Goal: Task Accomplishment & Management: Manage account settings

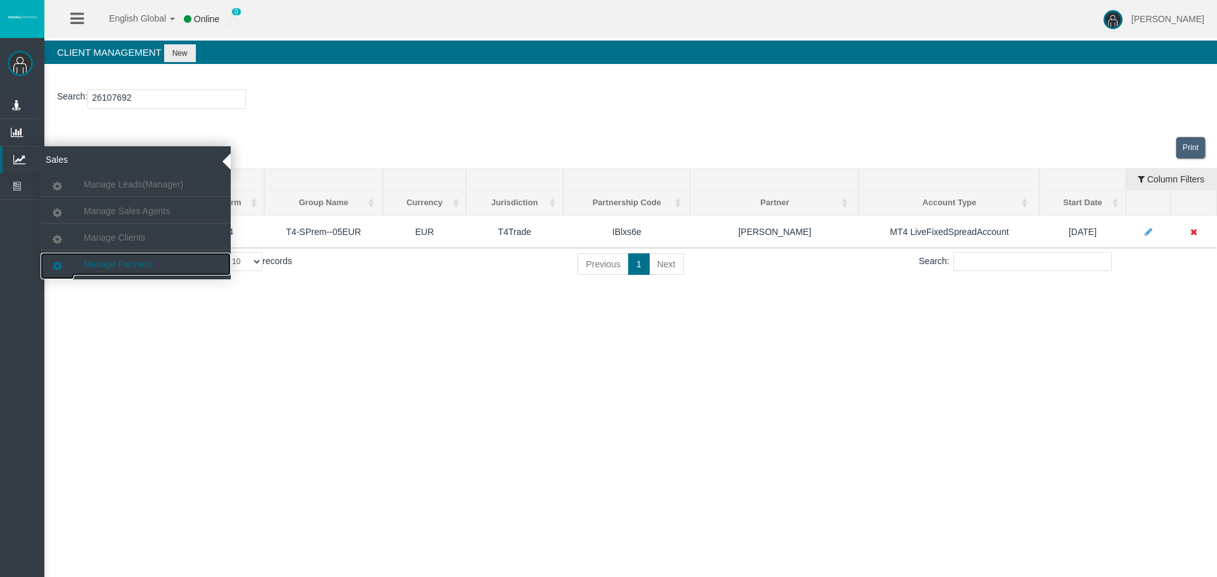
click at [93, 272] on link "Manage Partners" at bounding box center [136, 264] width 190 height 23
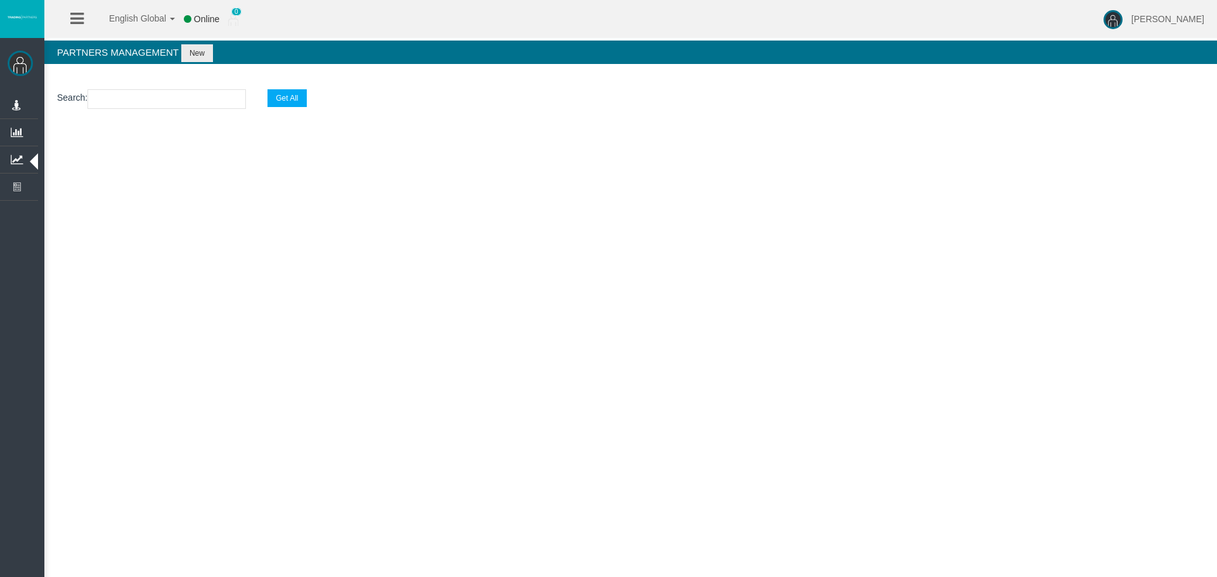
click at [122, 93] on input "text" at bounding box center [166, 99] width 158 height 20
paste input "IBm5w0b"
type input "IBm5w0b"
select select "25"
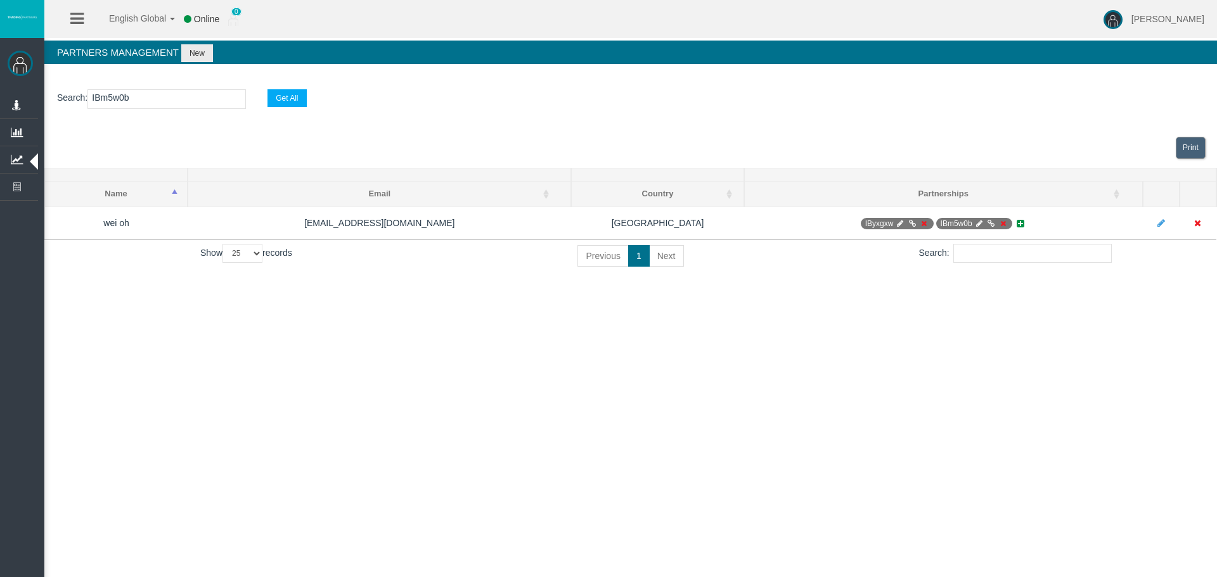
type input "IBm5w0b"
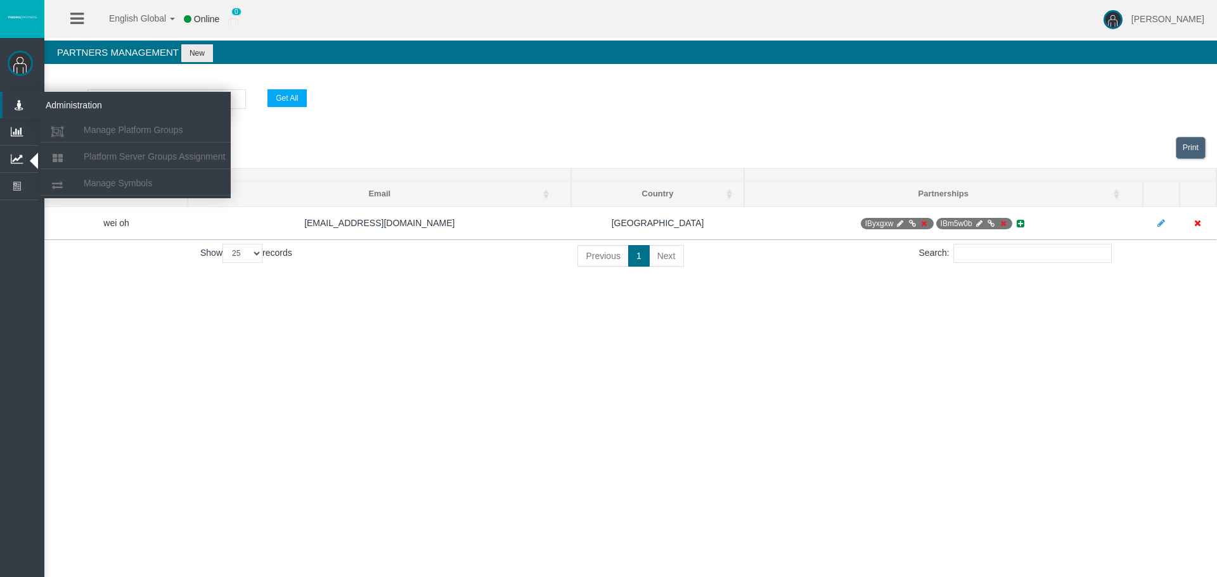
drag, startPoint x: 165, startPoint y: 99, endPoint x: 36, endPoint y: 98, distance: 129.3
click at [36, 98] on div "[PERSON_NAME] Administration Manage Platform Groups Platform Server Groups Assi…" at bounding box center [619, 146] width 1194 height 292
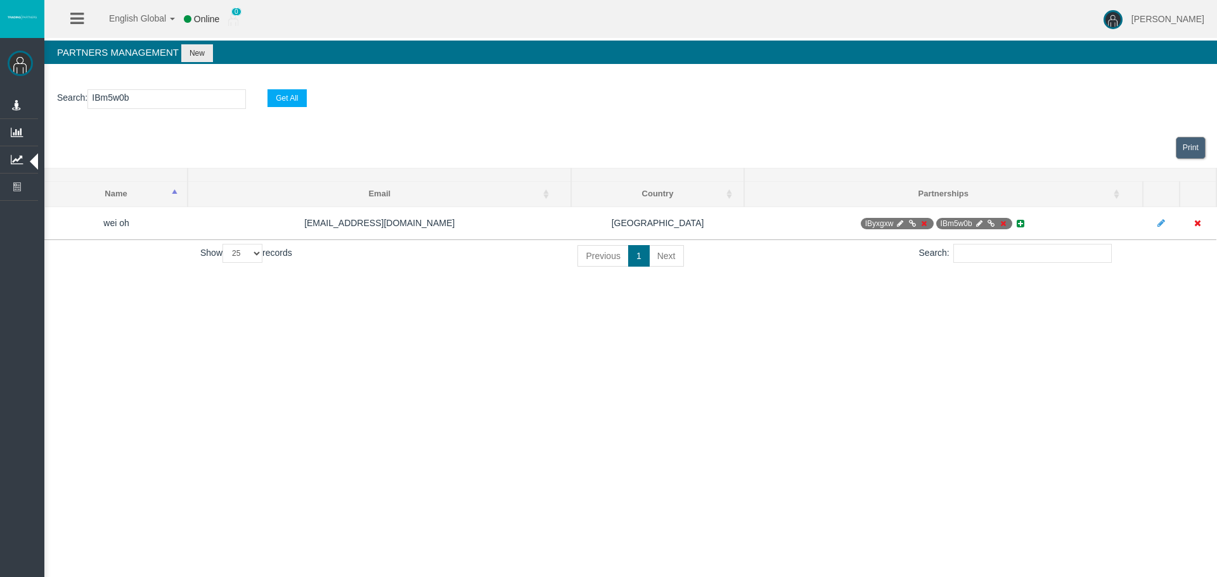
click at [109, 99] on input "IBm5w0b" at bounding box center [166, 99] width 158 height 20
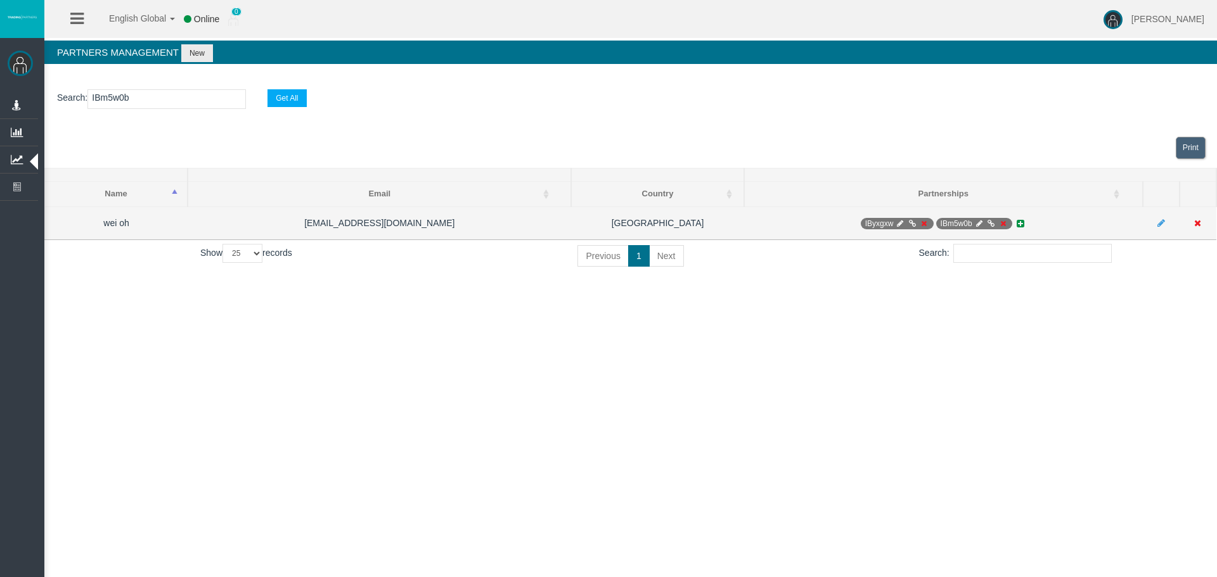
click at [975, 222] on icon at bounding box center [979, 224] width 10 height 8
select select "0"
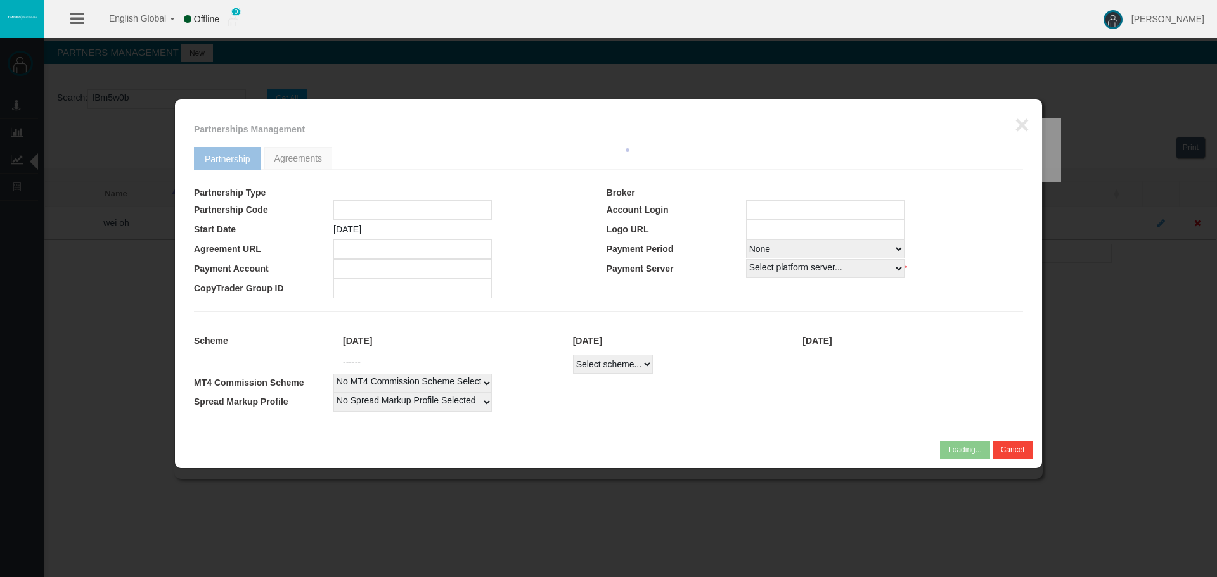
type input "IBm5w0b"
type input "19268866"
select select "1"
type input "19268866"
select select "1"
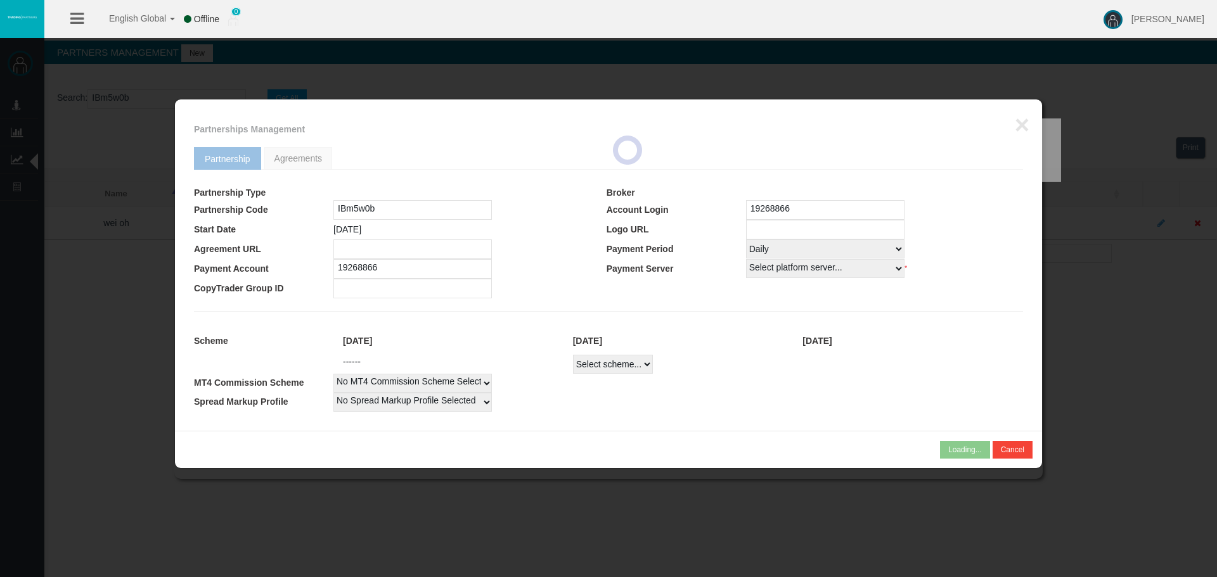
select select
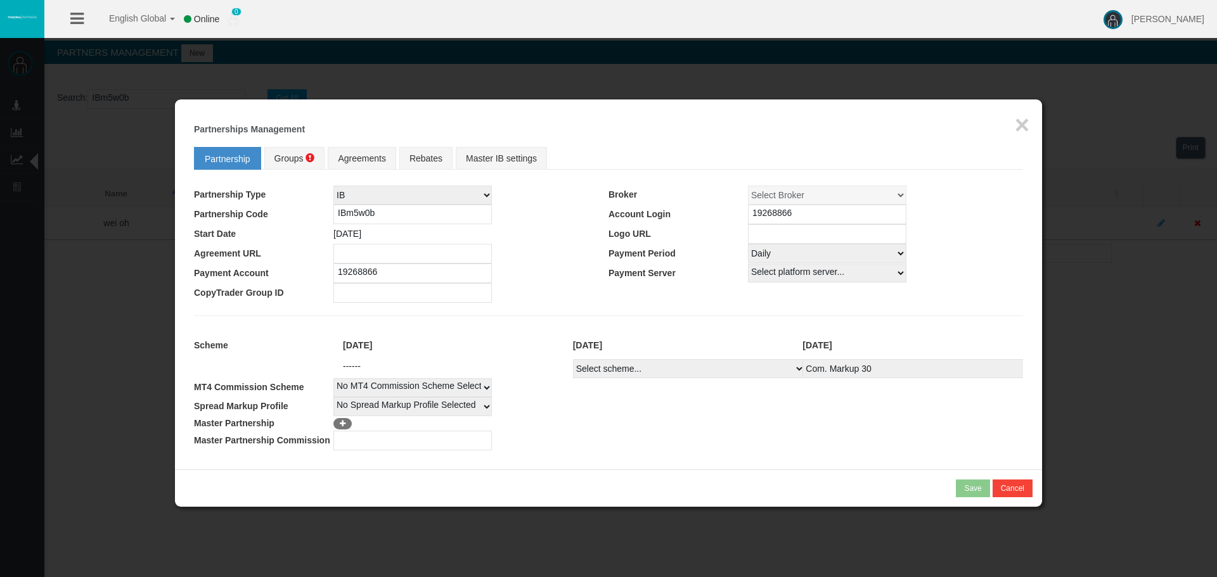
click at [765, 255] on select "Select Payment Period... None Daily Weekly Mid-Month Monthly" at bounding box center [827, 253] width 158 height 19
select select "0"
click at [748, 244] on select "Select Payment Period... None Daily Weekly Mid-Month Monthly" at bounding box center [827, 253] width 158 height 19
click at [602, 372] on select "Select scheme... Com. Markup 30 Master 18.20% Master Standard Spread (T4Trade) …" at bounding box center [689, 368] width 232 height 19
select select
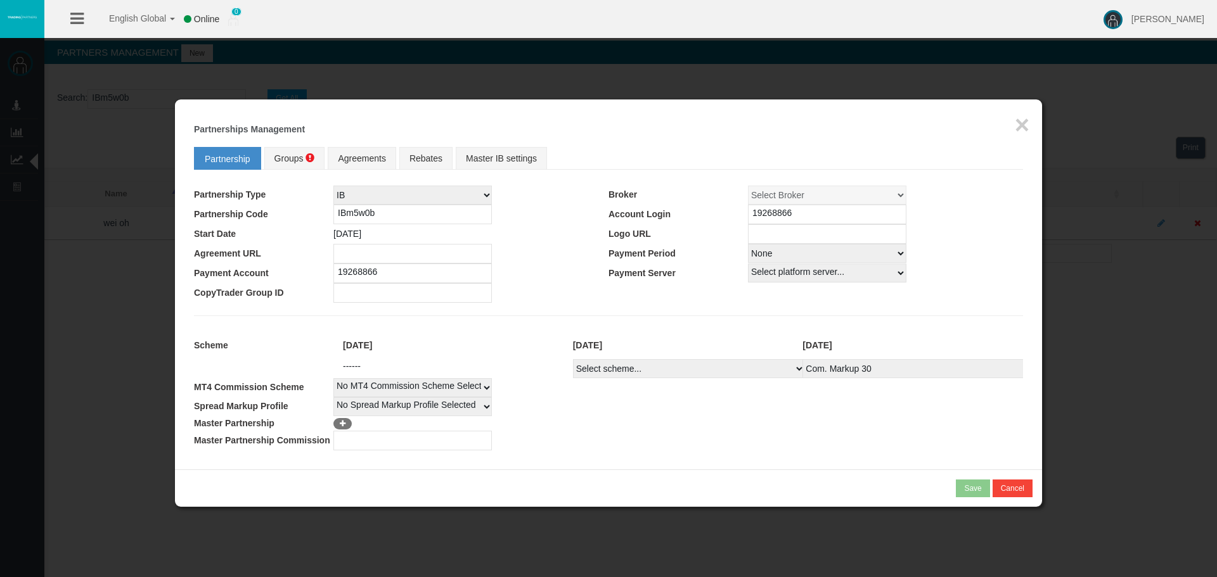
click at [573, 359] on select "Select scheme... Com. Markup 30 Master 18.20% Master Standard Spread (T4Trade) …" at bounding box center [689, 368] width 232 height 19
select select
click at [281, 155] on span "Groups" at bounding box center [288, 158] width 29 height 10
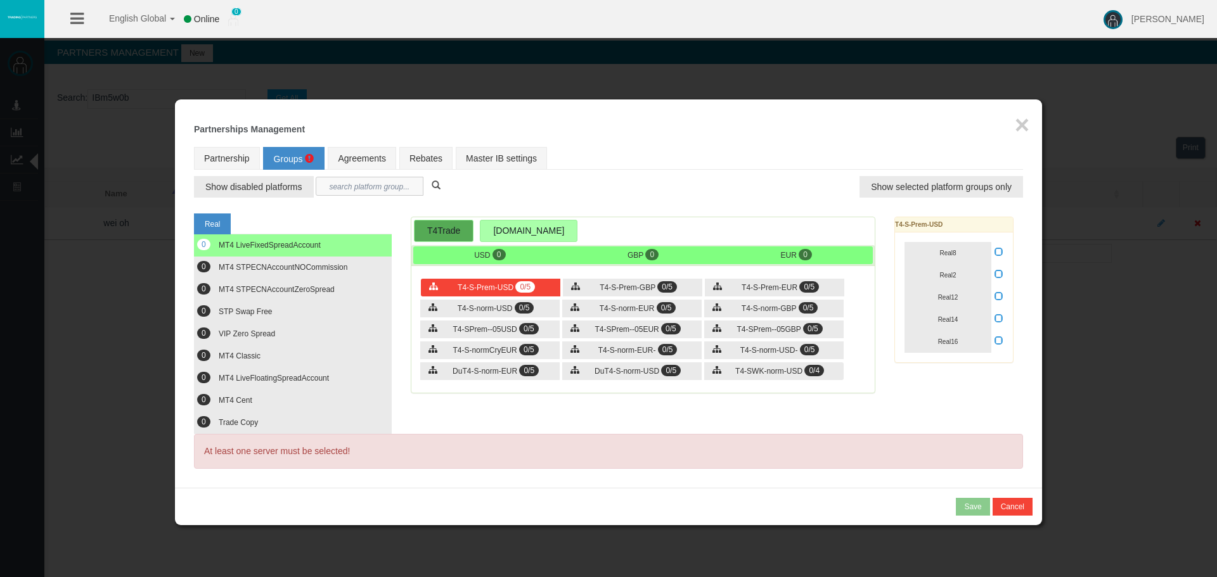
click at [346, 185] on input "text" at bounding box center [370, 186] width 108 height 19
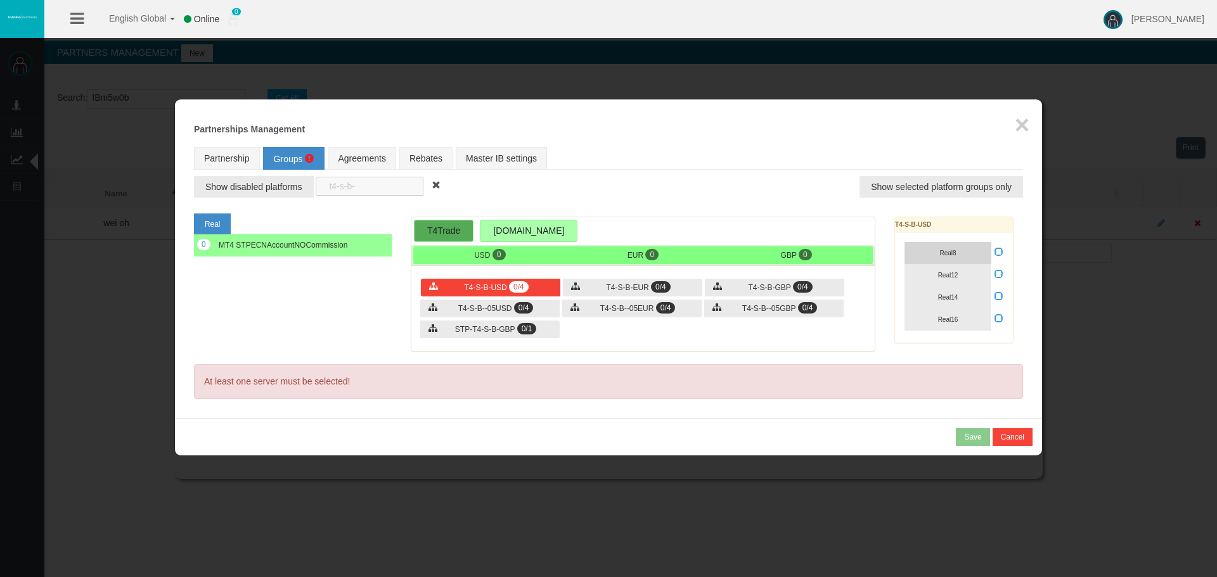
type input "t4-s-b-"
click at [950, 250] on span "Real8" at bounding box center [947, 253] width 16 height 7
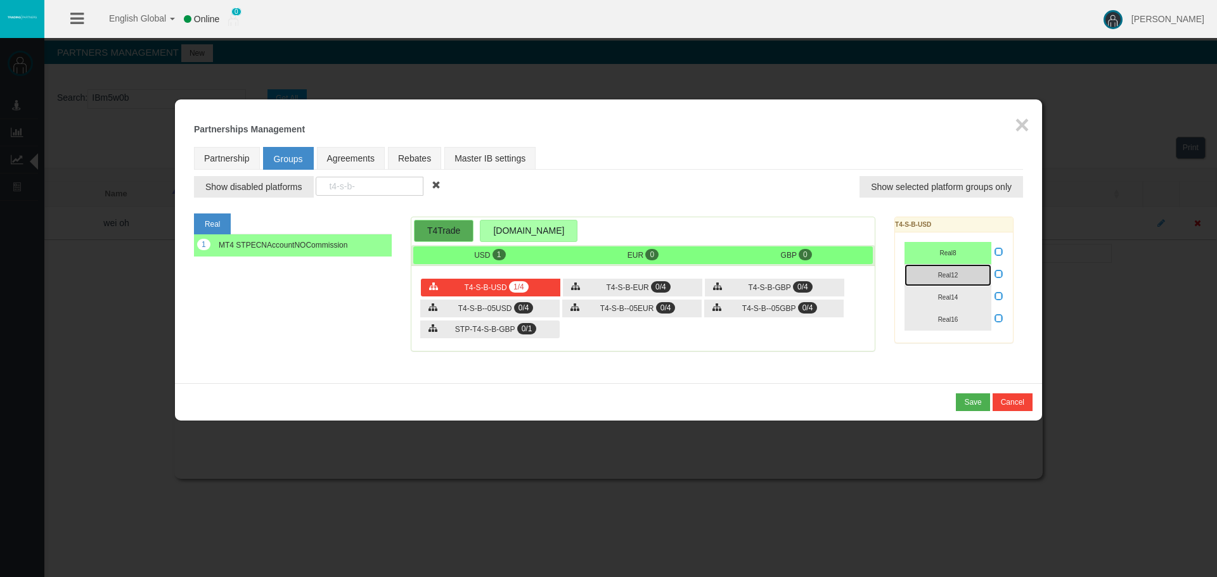
drag, startPoint x: 952, startPoint y: 270, endPoint x: 949, endPoint y: 287, distance: 17.5
click at [952, 271] on button "Real12" at bounding box center [947, 275] width 87 height 22
drag, startPoint x: 948, startPoint y: 292, endPoint x: 949, endPoint y: 309, distance: 17.2
click at [948, 293] on button "Real14" at bounding box center [947, 297] width 87 height 22
click at [953, 318] on span "Real16" at bounding box center [948, 319] width 20 height 7
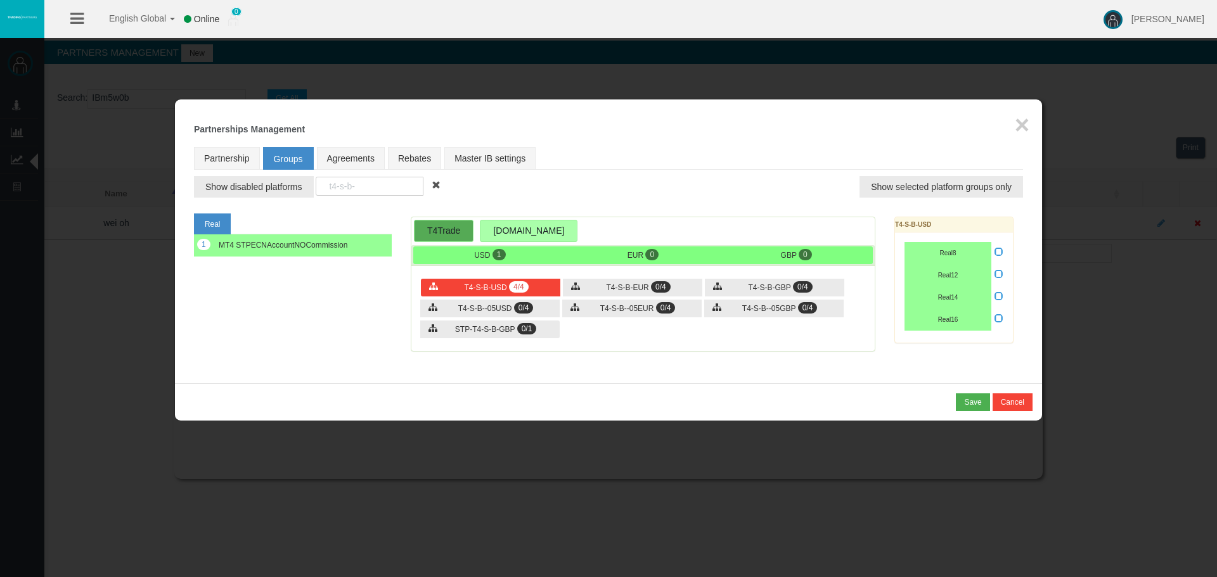
click at [1001, 317] on icon at bounding box center [998, 318] width 9 height 9
click at [0, 0] on input "checkbox" at bounding box center [0, 0] width 0 height 0
click at [653, 286] on span "0/4" at bounding box center [661, 286] width 20 height 11
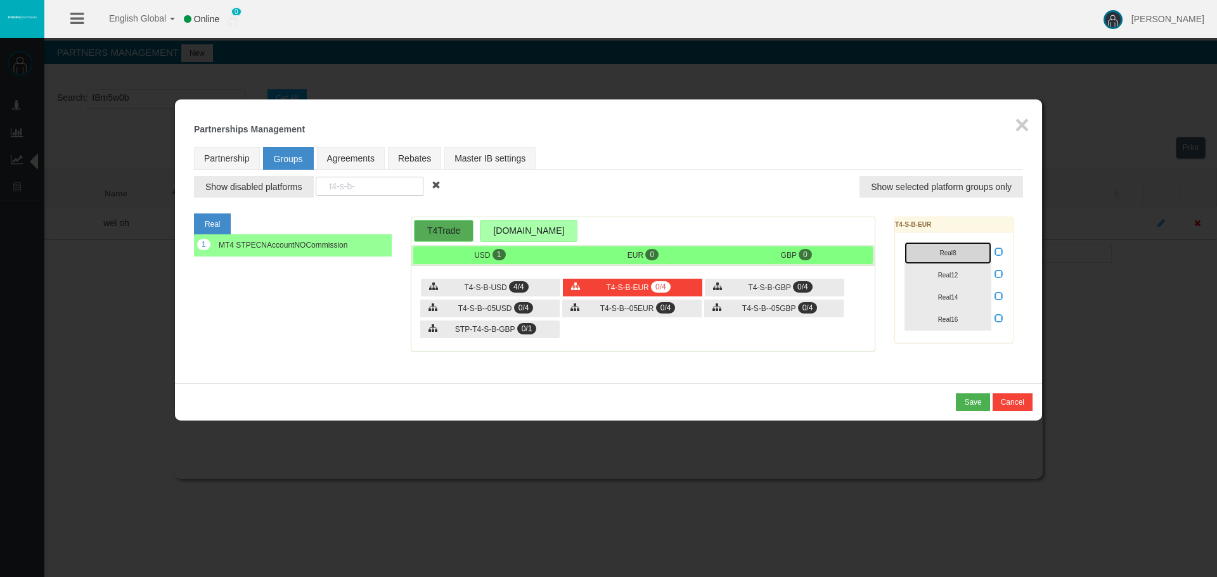
click at [946, 259] on button "Real8" at bounding box center [947, 253] width 87 height 22
drag, startPoint x: 946, startPoint y: 272, endPoint x: 945, endPoint y: 286, distance: 14.6
click at [945, 279] on button "Real12" at bounding box center [947, 275] width 87 height 22
drag, startPoint x: 945, startPoint y: 291, endPoint x: 947, endPoint y: 313, distance: 21.7
click at [945, 292] on button "Real14" at bounding box center [947, 297] width 87 height 22
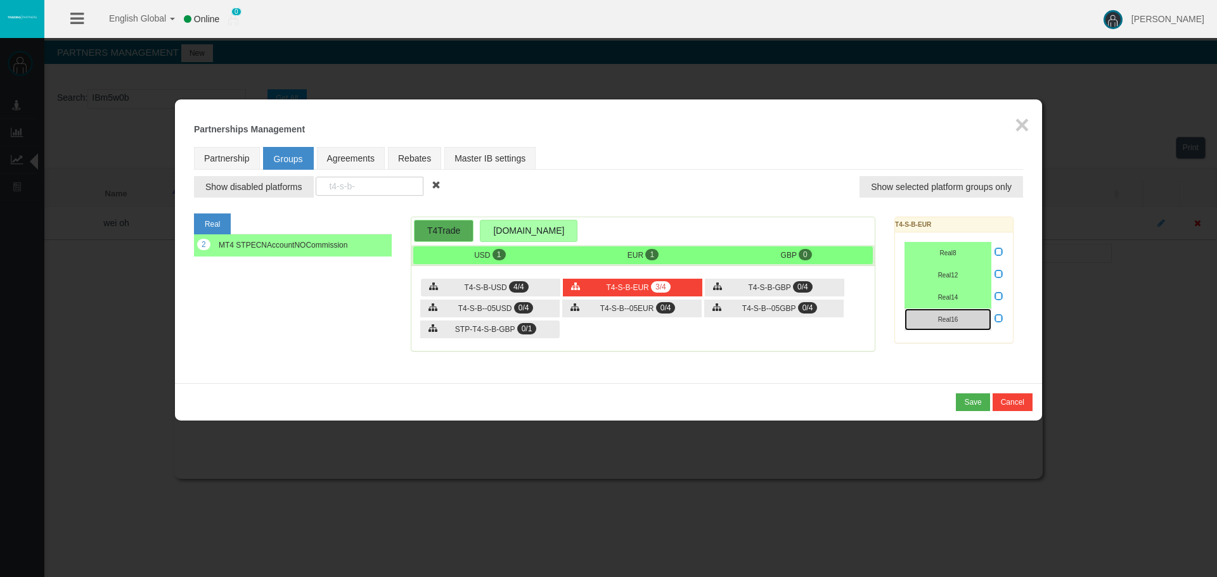
drag, startPoint x: 948, startPoint y: 313, endPoint x: 982, endPoint y: 316, distance: 34.4
click at [950, 313] on button "Real16" at bounding box center [947, 320] width 87 height 22
drag, startPoint x: 997, startPoint y: 315, endPoint x: 958, endPoint y: 316, distance: 38.7
click at [995, 316] on icon at bounding box center [998, 318] width 9 height 9
click at [0, 0] on input "checkbox" at bounding box center [0, 0] width 0 height 0
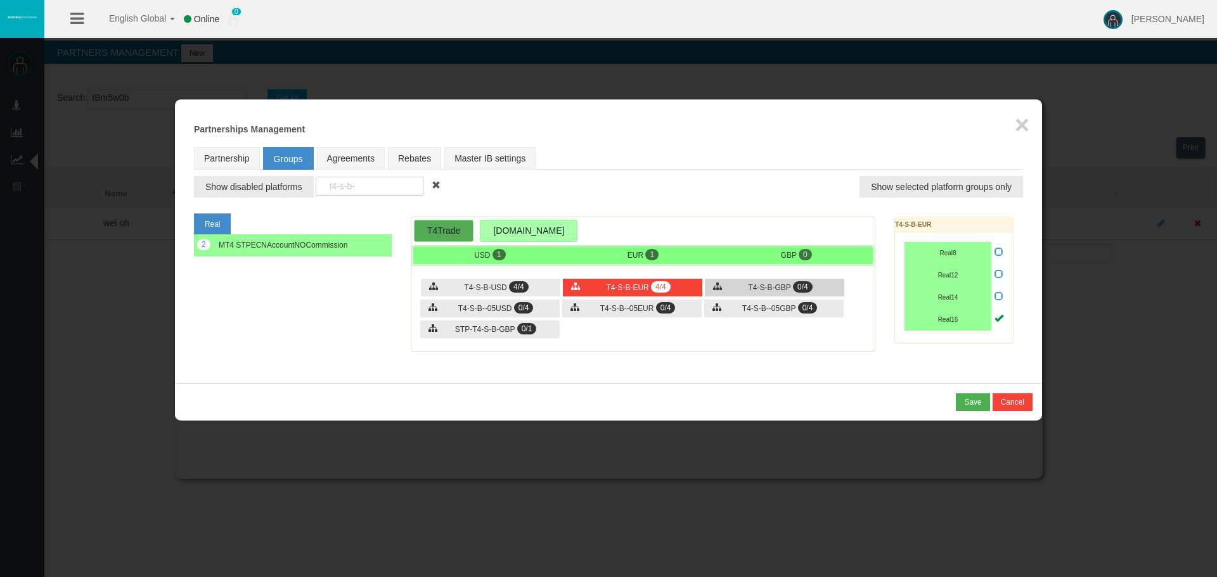
click at [786, 291] on span "T4-S-B-GBP" at bounding box center [769, 287] width 42 height 9
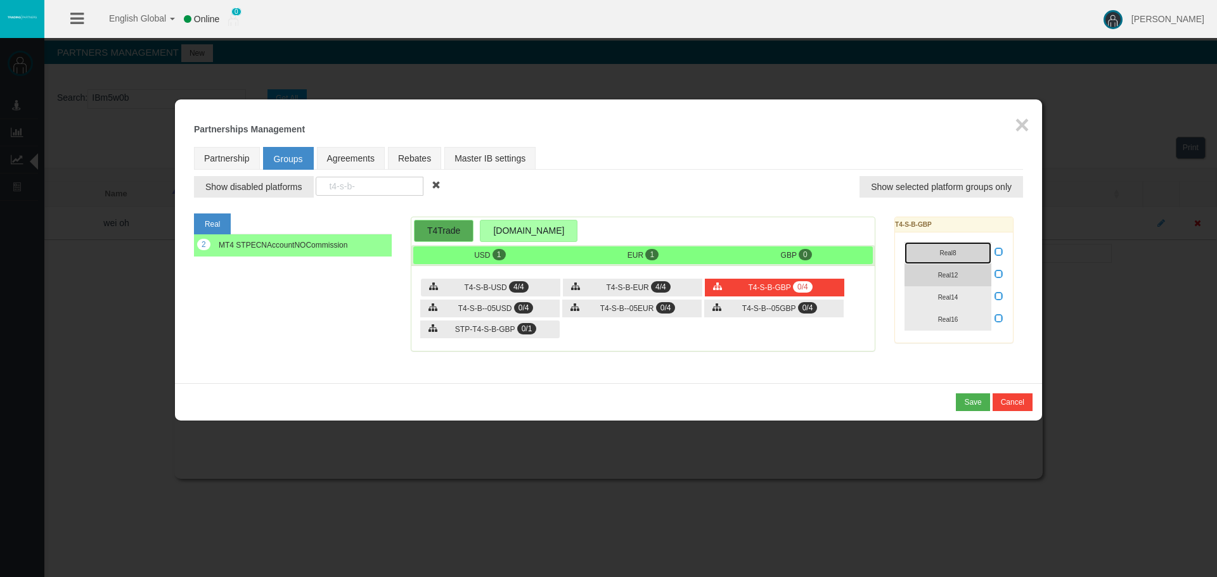
drag, startPoint x: 945, startPoint y: 257, endPoint x: 945, endPoint y: 273, distance: 15.9
click at [945, 257] on button "Real8" at bounding box center [947, 253] width 87 height 22
drag, startPoint x: 945, startPoint y: 273, endPoint x: 943, endPoint y: 295, distance: 22.3
click at [945, 277] on span "Real12" at bounding box center [948, 275] width 20 height 7
drag, startPoint x: 943, startPoint y: 297, endPoint x: 943, endPoint y: 310, distance: 13.3
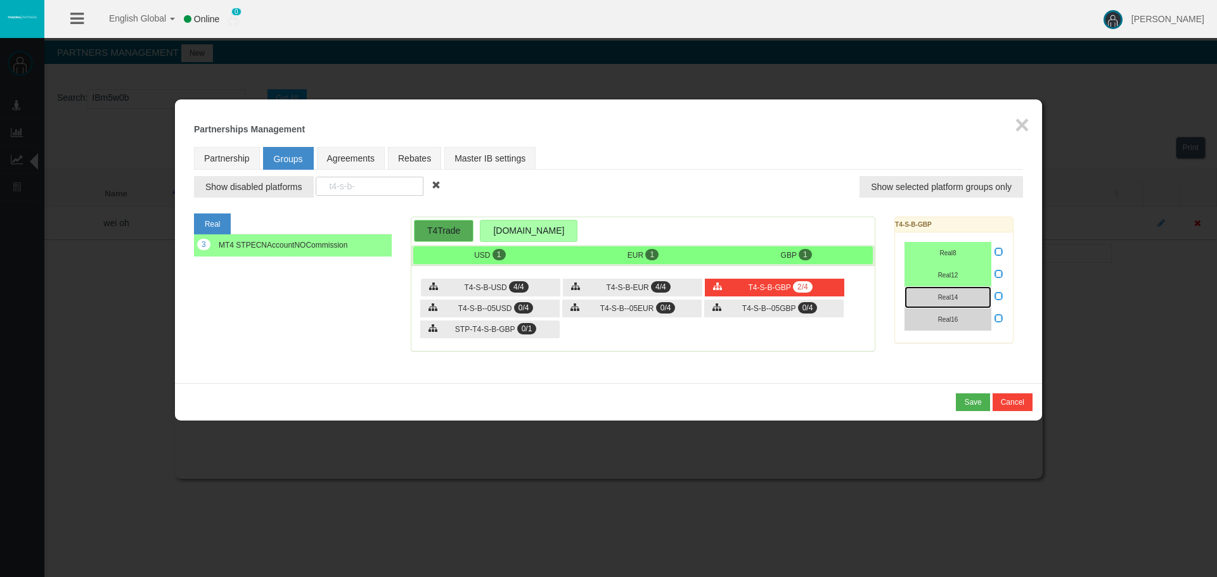
click at [943, 300] on span "Real14" at bounding box center [948, 297] width 20 height 7
click at [943, 314] on button "Real16" at bounding box center [947, 320] width 87 height 22
click at [996, 318] on icon at bounding box center [998, 318] width 9 height 9
click at [0, 0] on input "checkbox" at bounding box center [0, 0] width 0 height 0
click at [965, 398] on div "Save" at bounding box center [972, 402] width 17 height 11
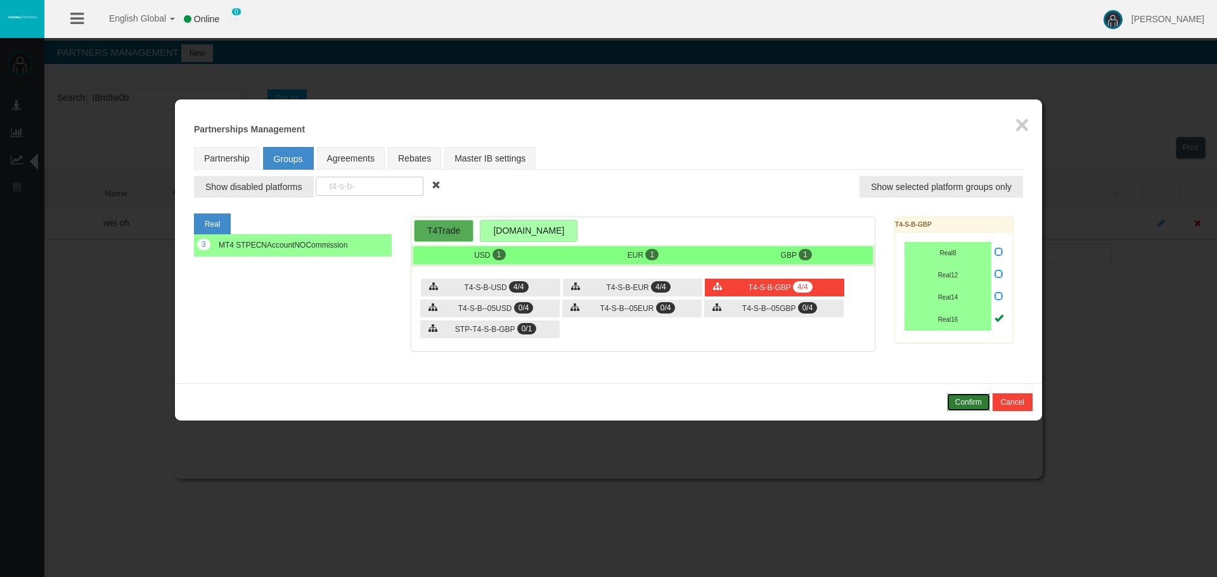
click at [964, 399] on div "Confirm" at bounding box center [968, 402] width 27 height 11
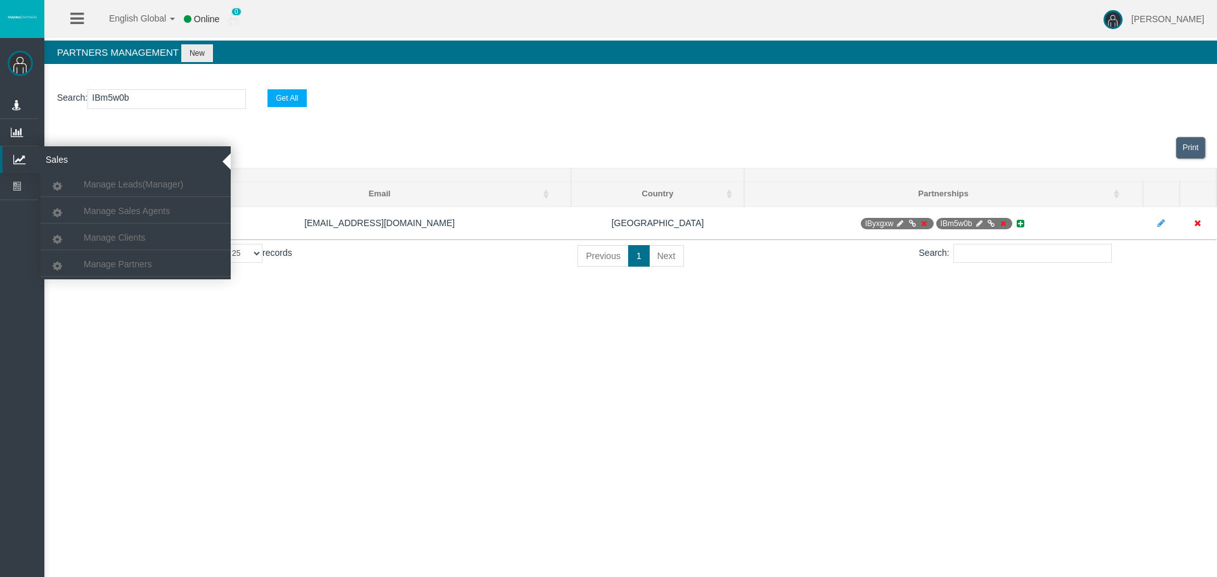
click at [16, 163] on icon at bounding box center [20, 159] width 34 height 27
click at [24, 155] on icon at bounding box center [20, 159] width 34 height 27
click at [117, 234] on span "Manage Clients" at bounding box center [114, 238] width 61 height 10
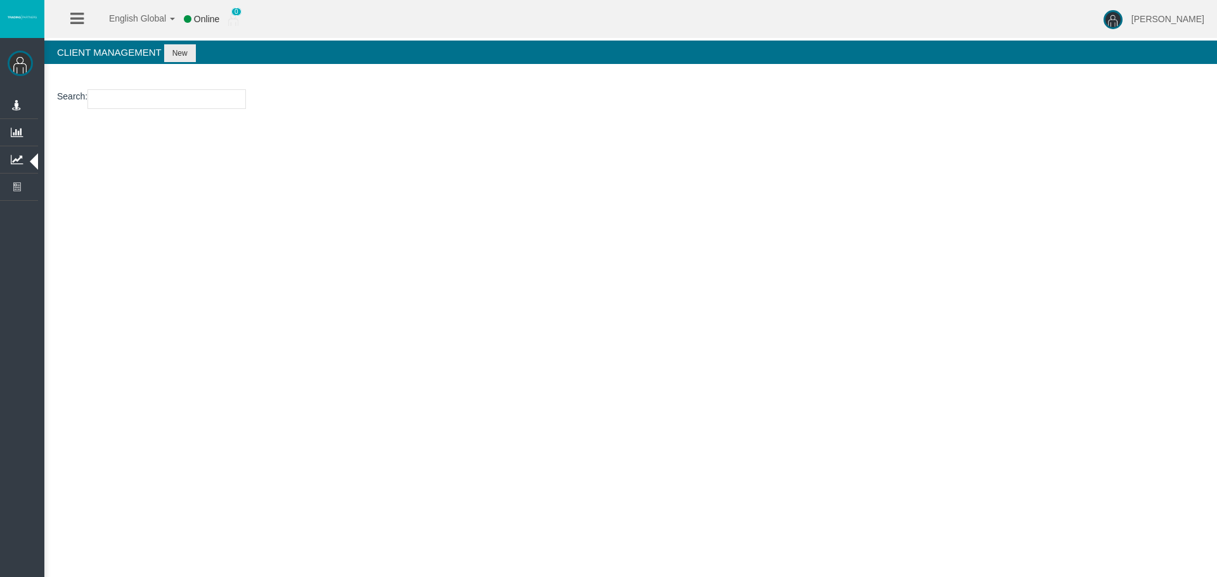
click at [118, 96] on input "number" at bounding box center [166, 99] width 158 height 20
paste input "24136917"
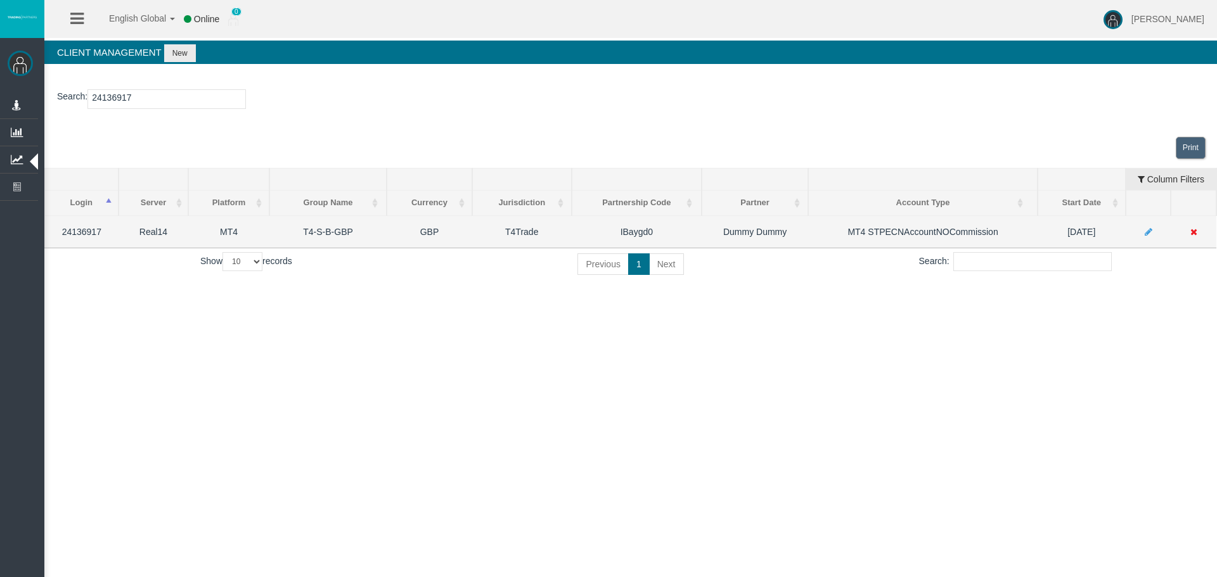
type input "24136917"
click at [1146, 231] on icon at bounding box center [1148, 231] width 8 height 9
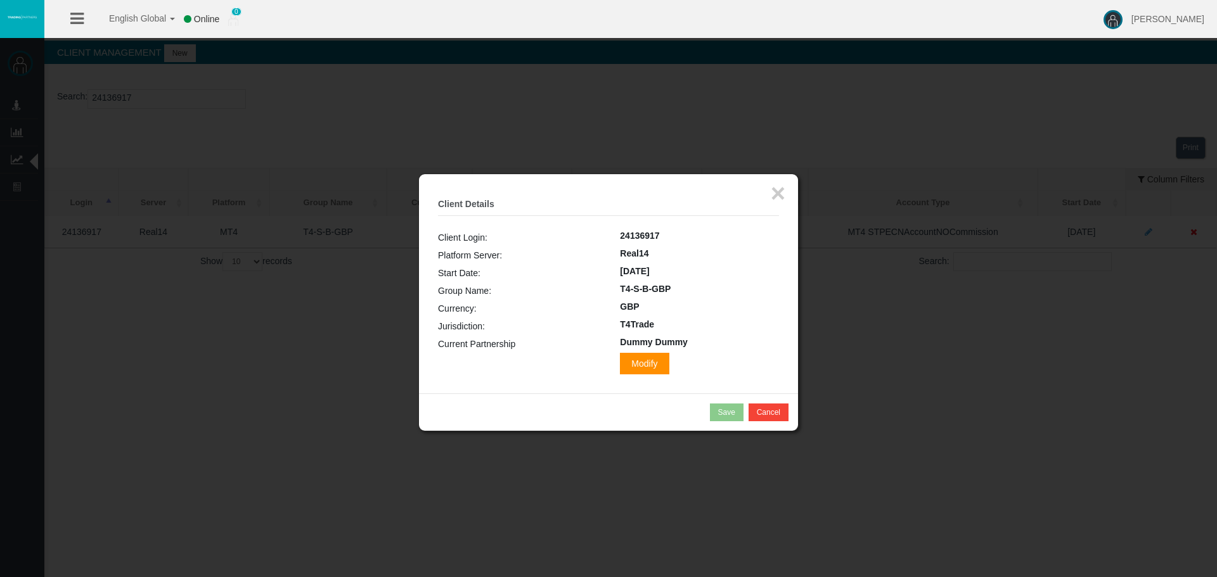
click at [655, 364] on span "Modify" at bounding box center [644, 364] width 49 height 22
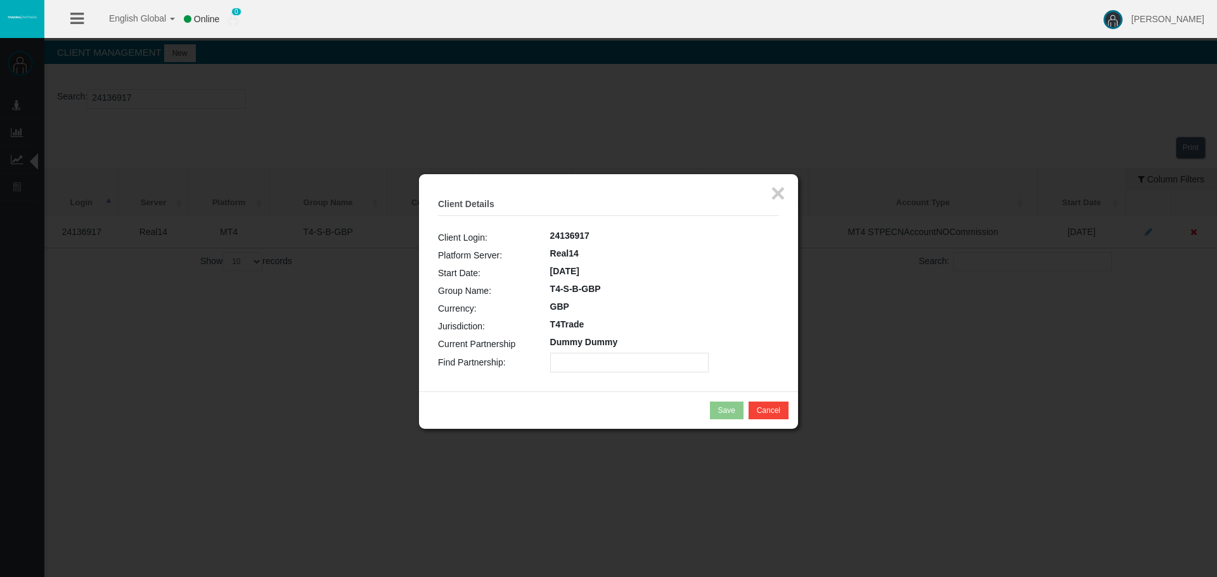
click at [631, 364] on input "text" at bounding box center [629, 363] width 158 height 20
paste input "IBm5w0b"
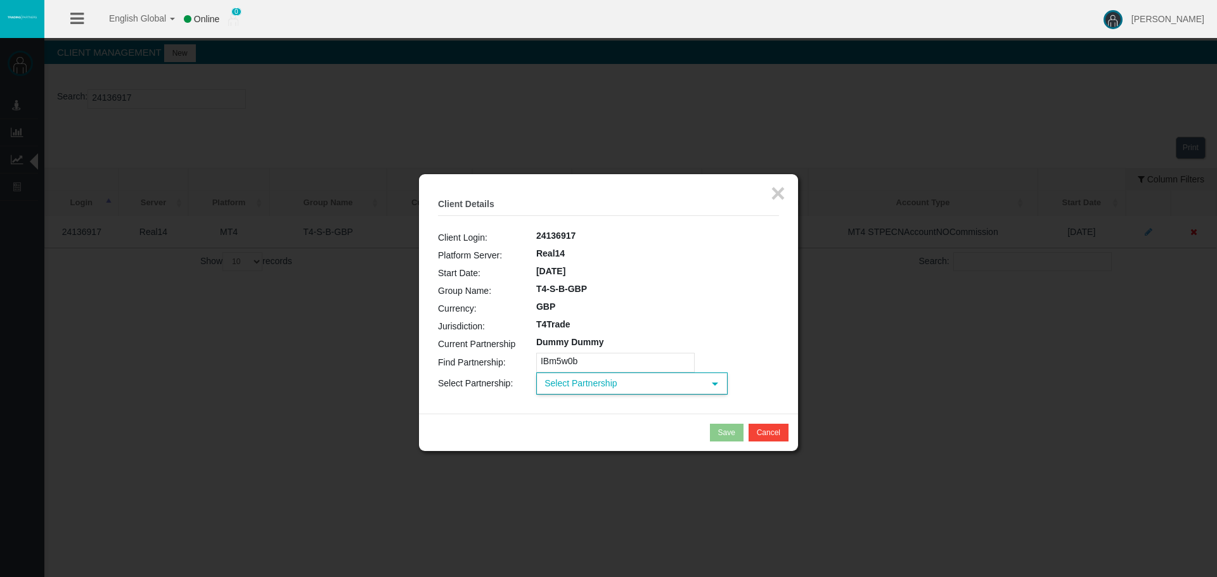
type input "IBm5w0b"
click at [577, 383] on span "Select Partnership" at bounding box center [620, 384] width 166 height 20
click at [573, 422] on b "wei oh" at bounding box center [565, 423] width 32 height 10
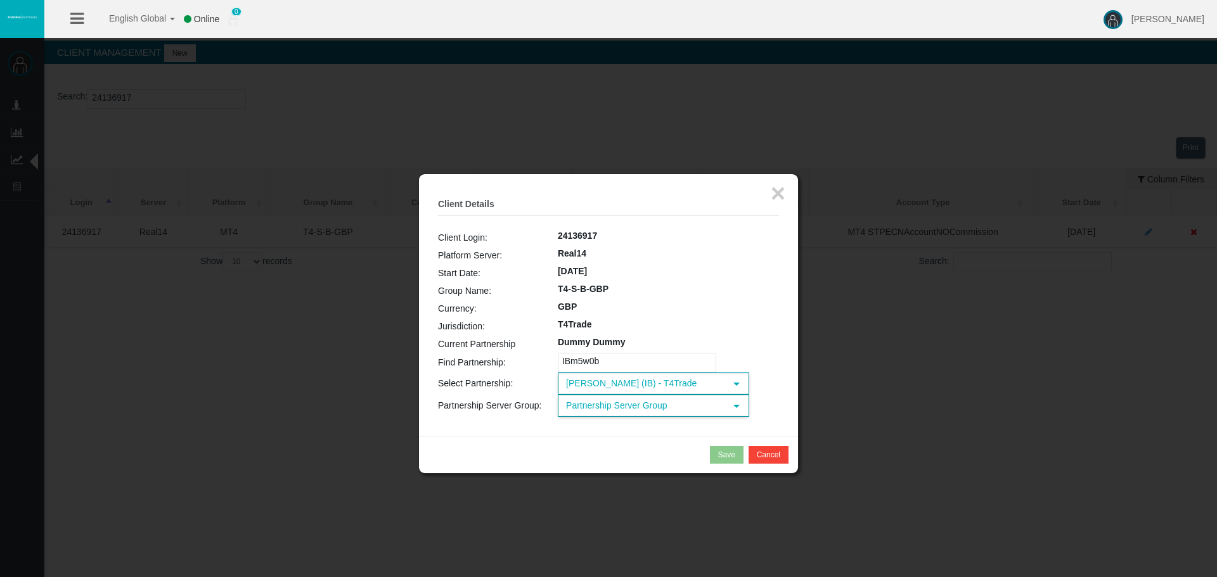
click at [606, 410] on span "Partnership Server Group" at bounding box center [642, 406] width 166 height 20
click at [601, 439] on li "T4-S-B-GBP" at bounding box center [652, 445] width 189 height 20
click at [717, 454] on button "Save" at bounding box center [727, 455] width 34 height 18
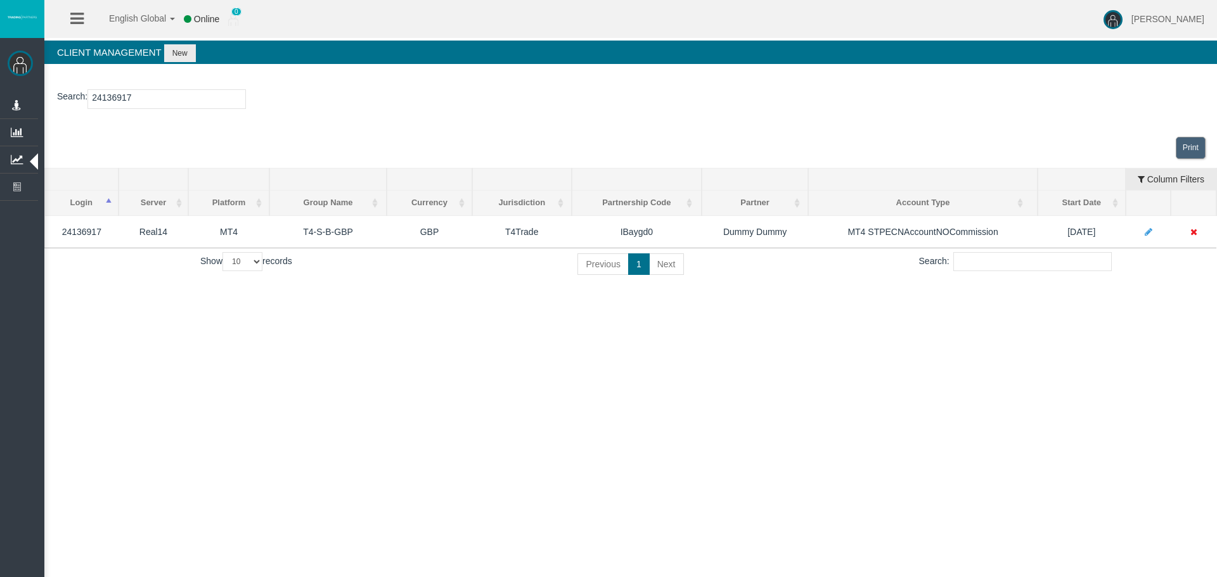
click at [114, 97] on input "24136917" at bounding box center [166, 99] width 158 height 20
paste input "12212800"
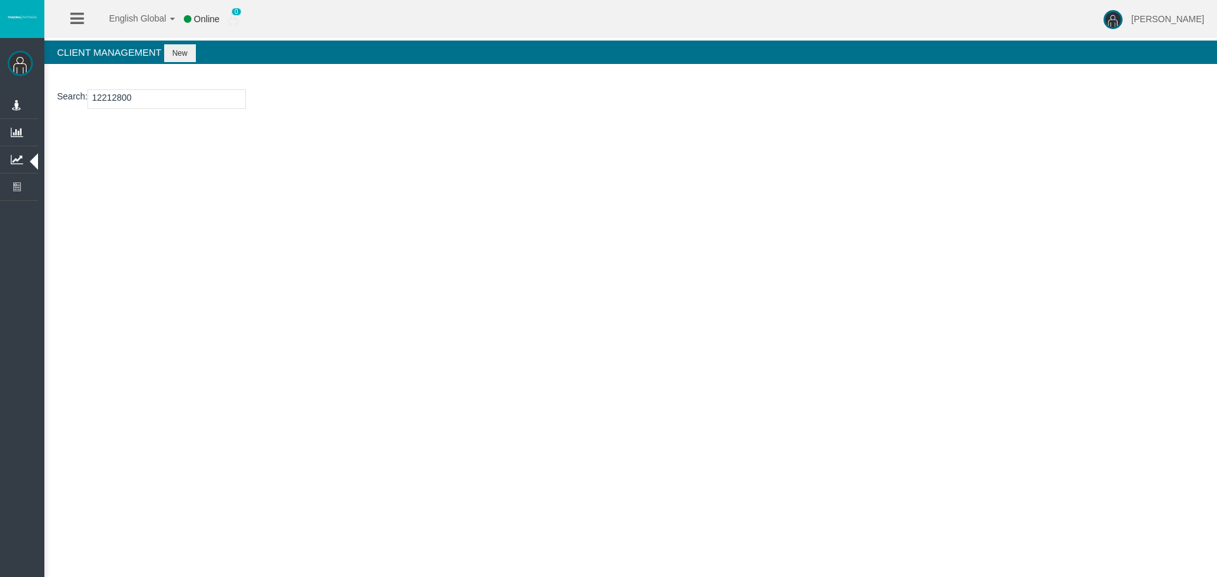
type input "12212800"
click at [173, 54] on button "New" at bounding box center [180, 53] width 32 height 18
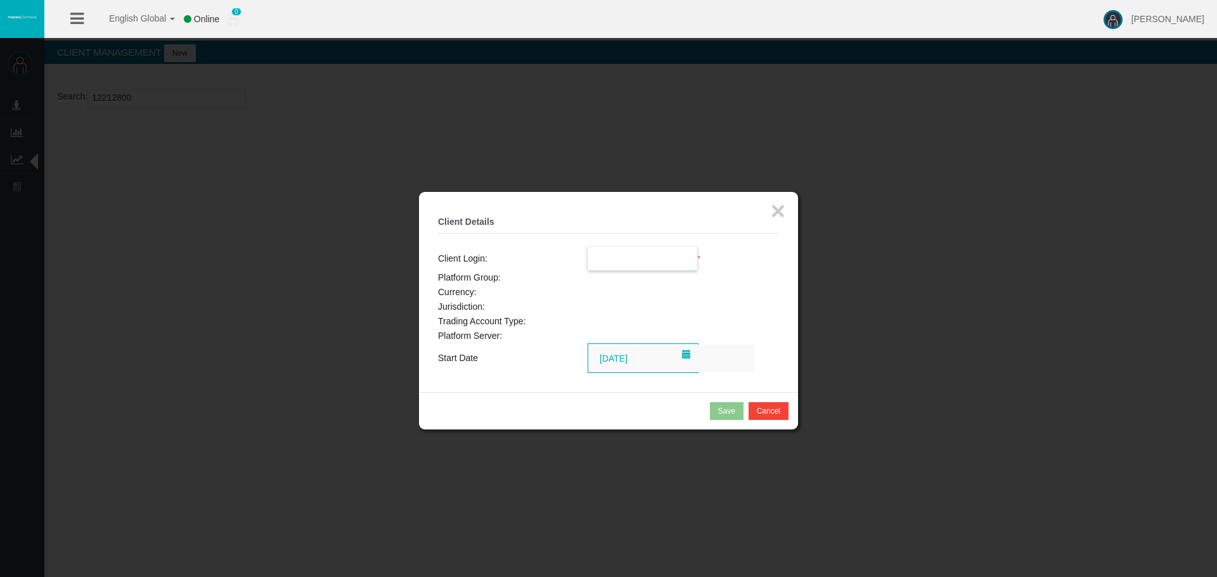
click at [619, 247] on input "text" at bounding box center [642, 258] width 109 height 23
paste input "12212800"
click at [618, 281] on span "12212800" at bounding box center [614, 281] width 39 height 10
type input "12212800"
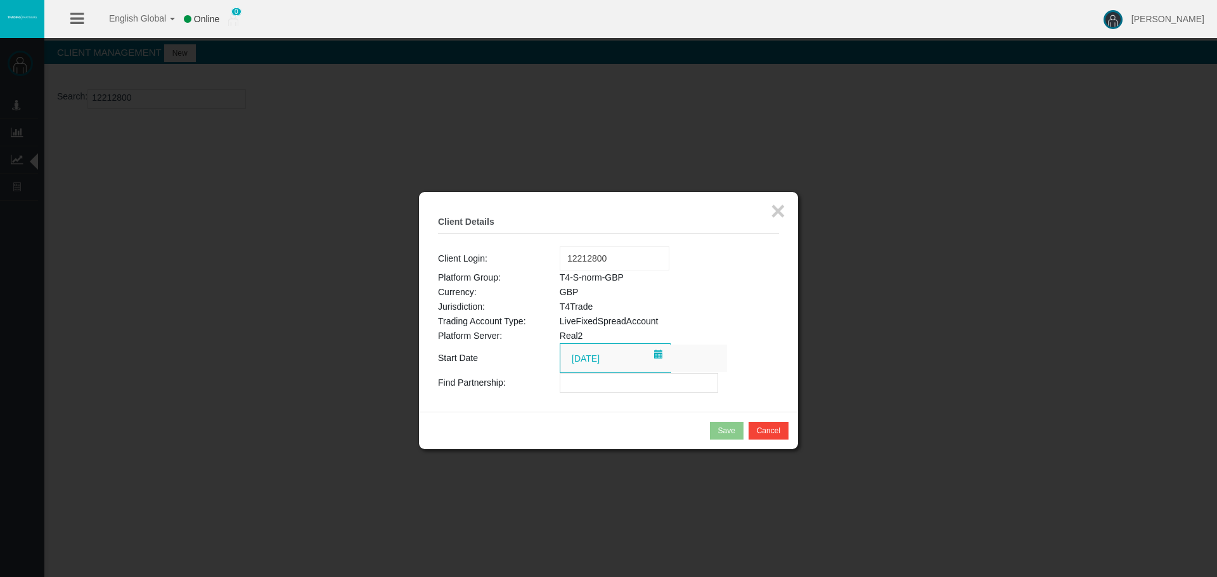
click at [575, 400] on div "× Client Details Client Login: Loading... 12212800 Platform Group: T4-S-norm-GB…" at bounding box center [608, 302] width 379 height 220
click at [582, 380] on input "text" at bounding box center [639, 383] width 158 height 20
paste input "IBmx8cv"
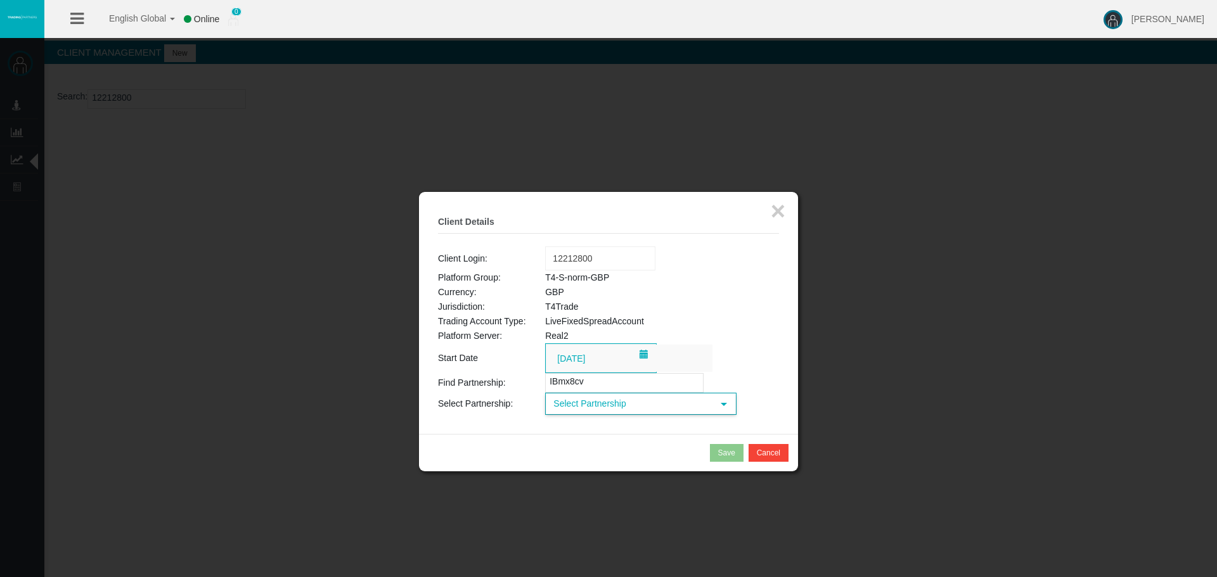
type input "IBmx8cv"
click at [578, 407] on span "Select Partnership" at bounding box center [629, 404] width 166 height 20
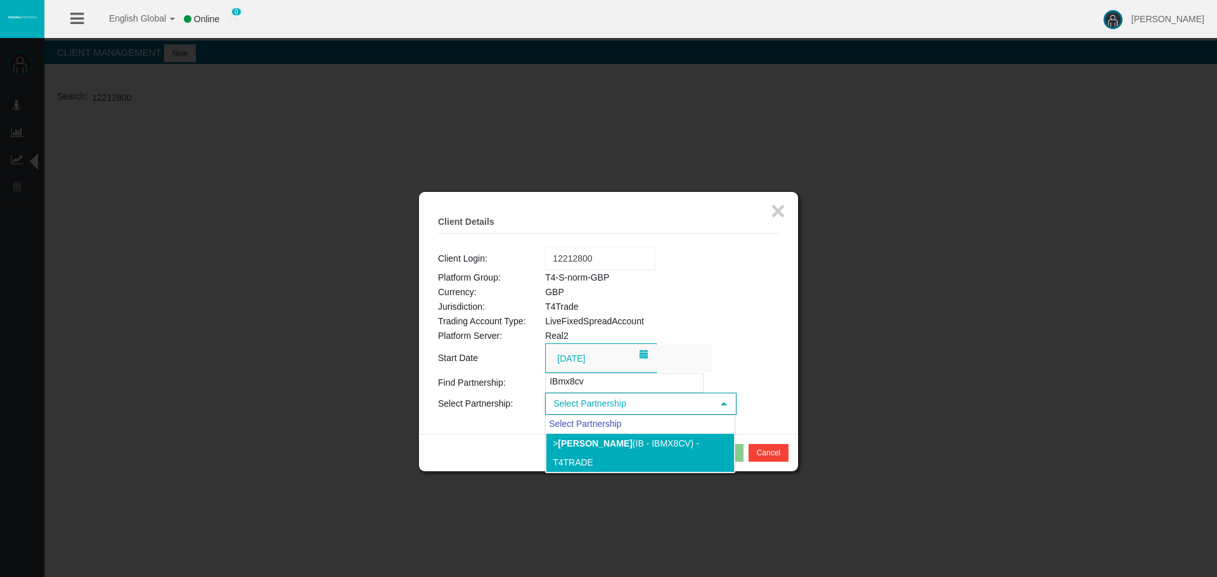
click at [577, 447] on b "[PERSON_NAME]" at bounding box center [595, 443] width 74 height 10
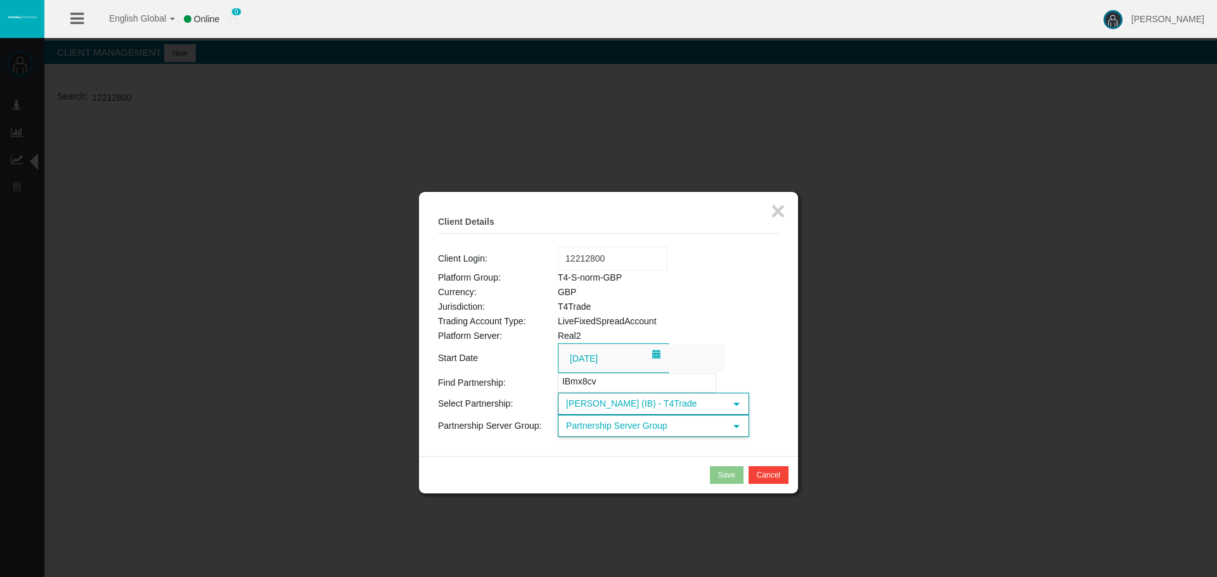
click at [589, 429] on span "Partnership Server Group" at bounding box center [642, 426] width 166 height 20
click at [593, 481] on li "T4-S-norm-GBP (GBP)" at bounding box center [652, 485] width 189 height 20
click at [720, 480] on div "Save" at bounding box center [726, 475] width 17 height 11
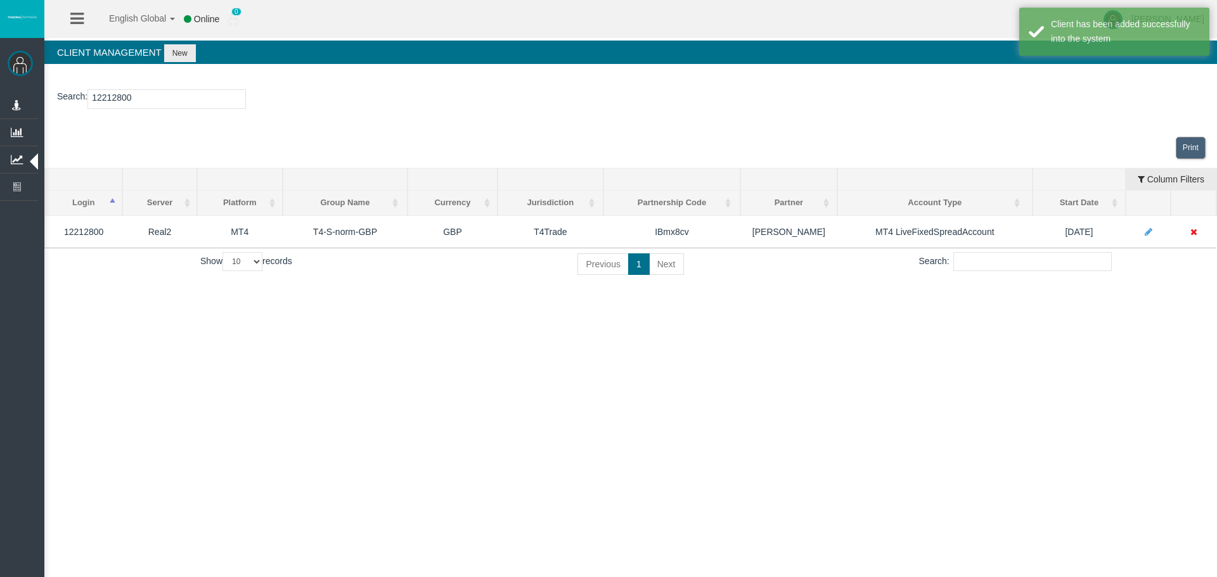
click at [108, 92] on input "12212800" at bounding box center [166, 99] width 158 height 20
click at [108, 91] on input "12212800" at bounding box center [166, 99] width 158 height 20
paste input "5134518"
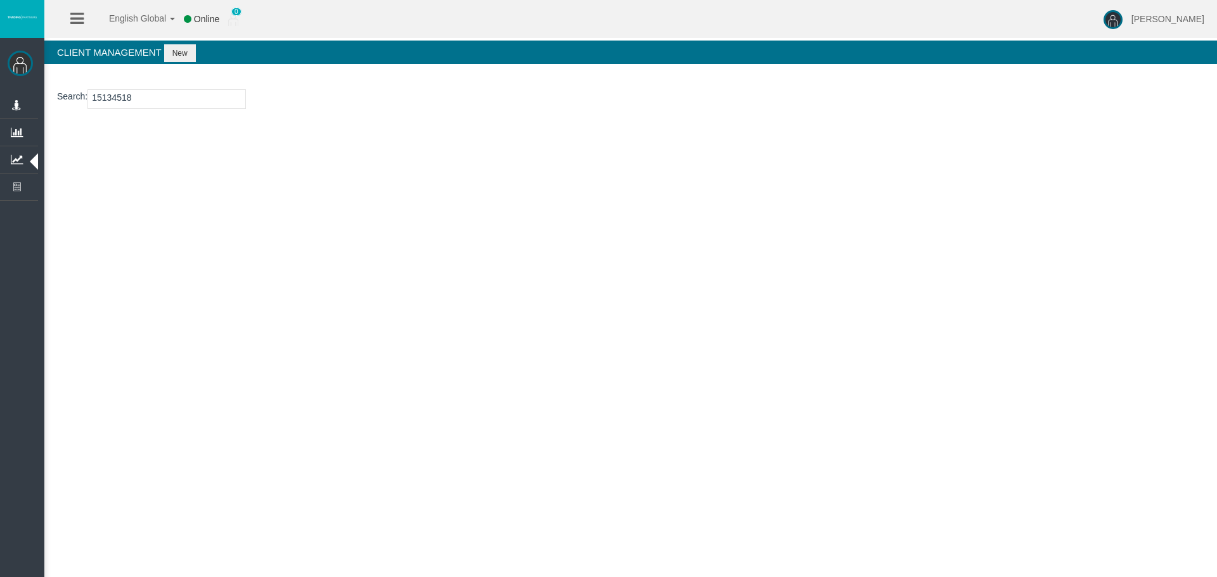
type input "15134518"
click at [181, 51] on button "New" at bounding box center [180, 53] width 32 height 18
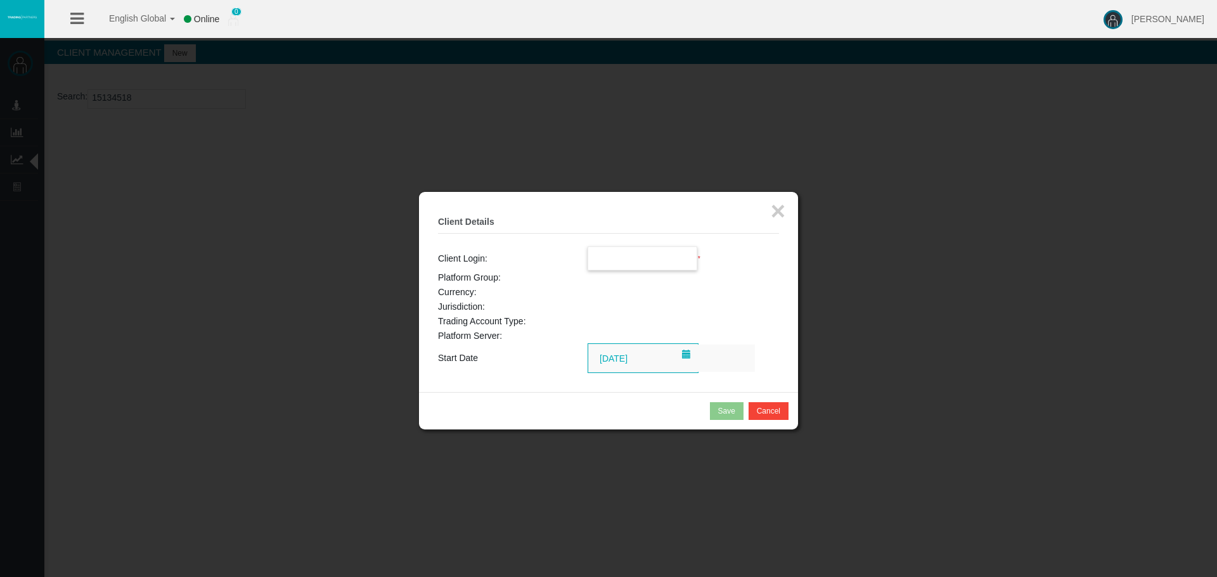
click at [630, 265] on input "text" at bounding box center [642, 258] width 109 height 23
paste input "15134518"
click at [615, 287] on li "15134518" at bounding box center [642, 281] width 109 height 20
type input "15134518"
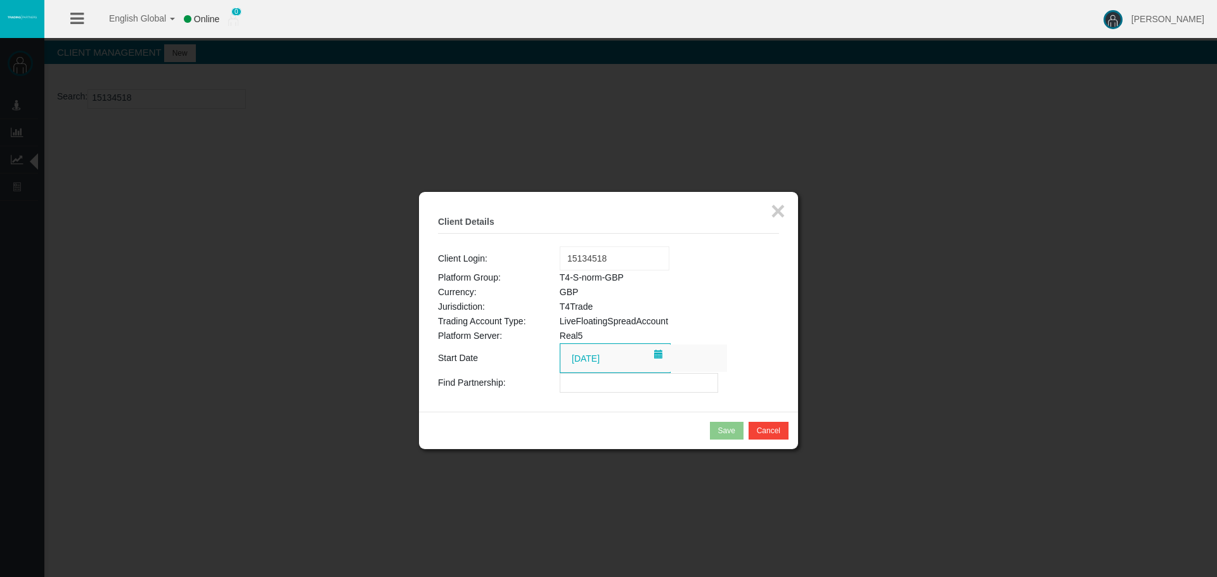
click at [590, 382] on input "text" at bounding box center [639, 383] width 158 height 20
paste input "IBmx8cv"
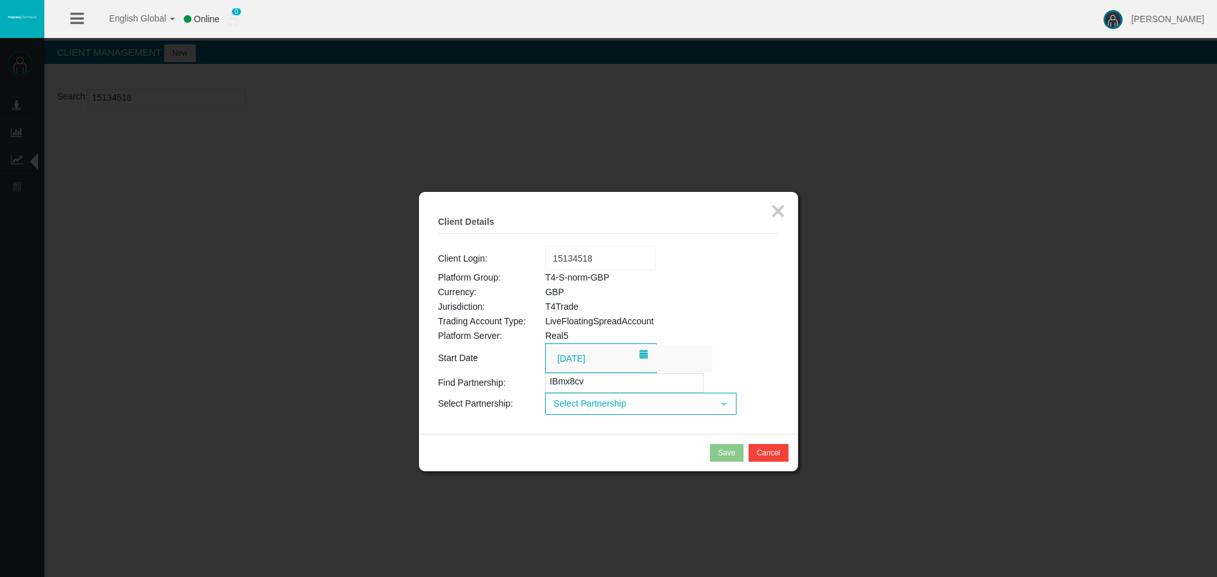
type input "IBmx8cv"
click at [594, 408] on span "Select Partnership" at bounding box center [629, 404] width 166 height 20
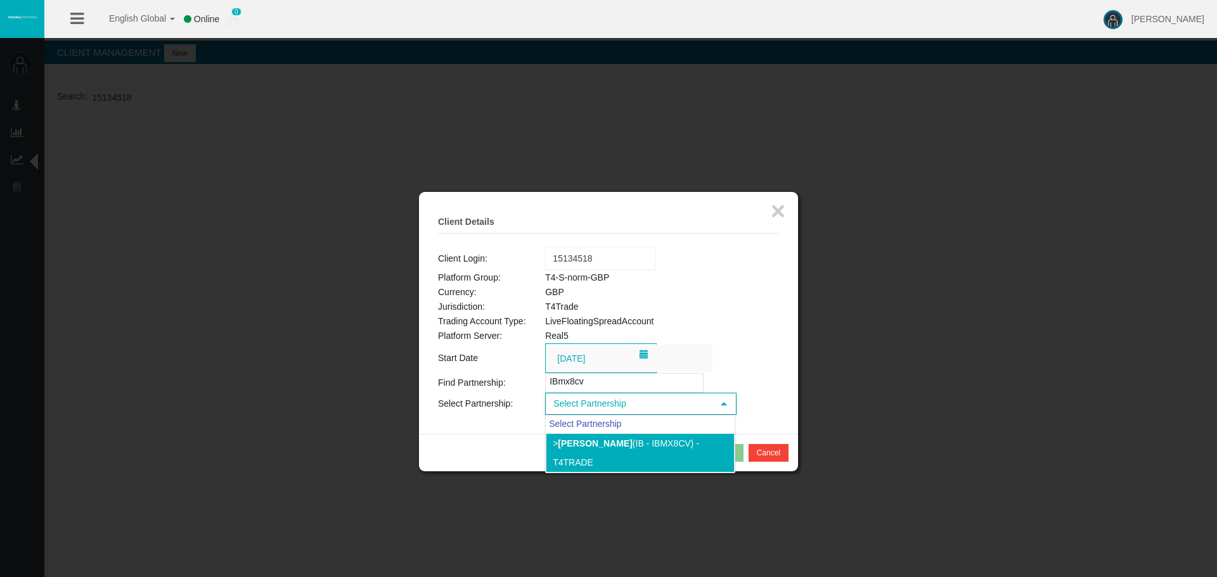
click at [578, 444] on b "[PERSON_NAME]" at bounding box center [595, 443] width 74 height 10
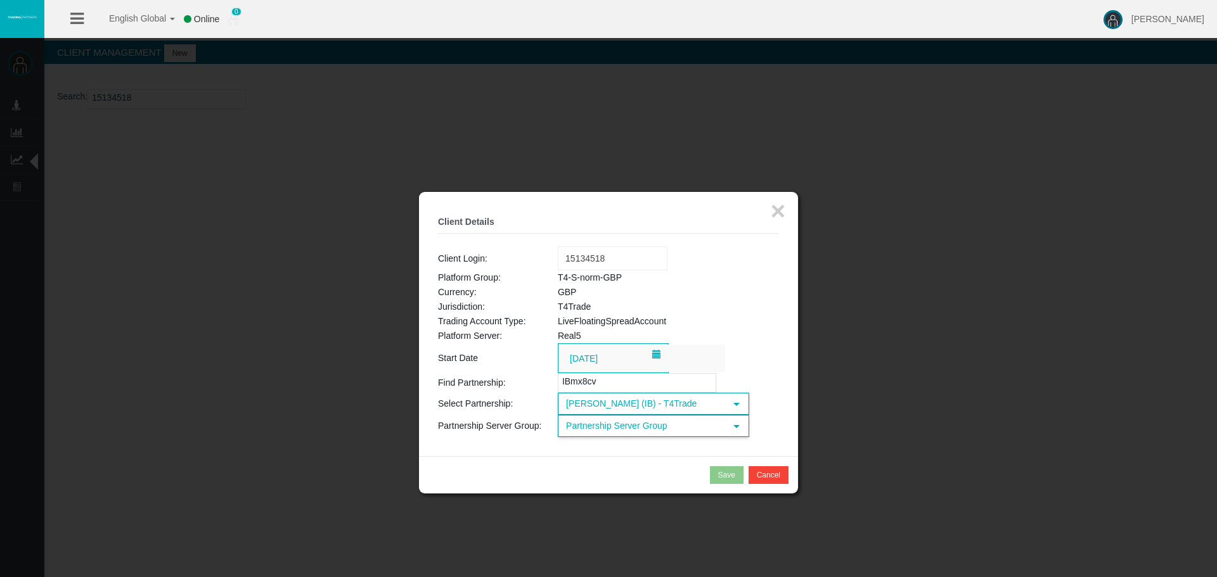
click at [608, 435] on span "Partnership Server Group" at bounding box center [642, 426] width 166 height 20
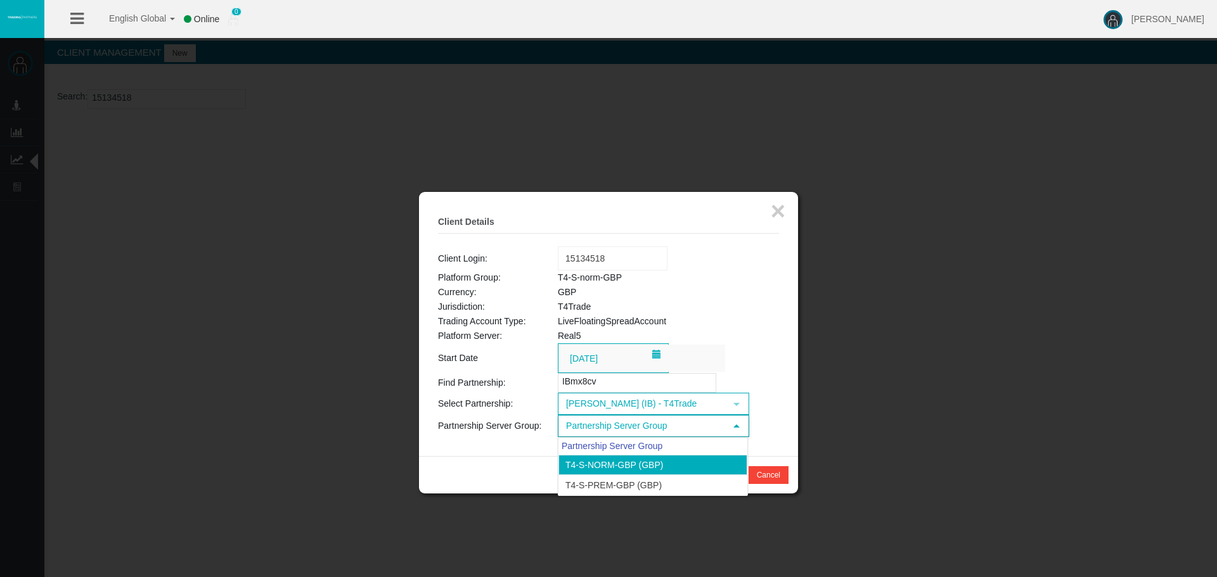
click at [605, 473] on li "T4-S-norm-GBP (GBP)" at bounding box center [652, 465] width 189 height 20
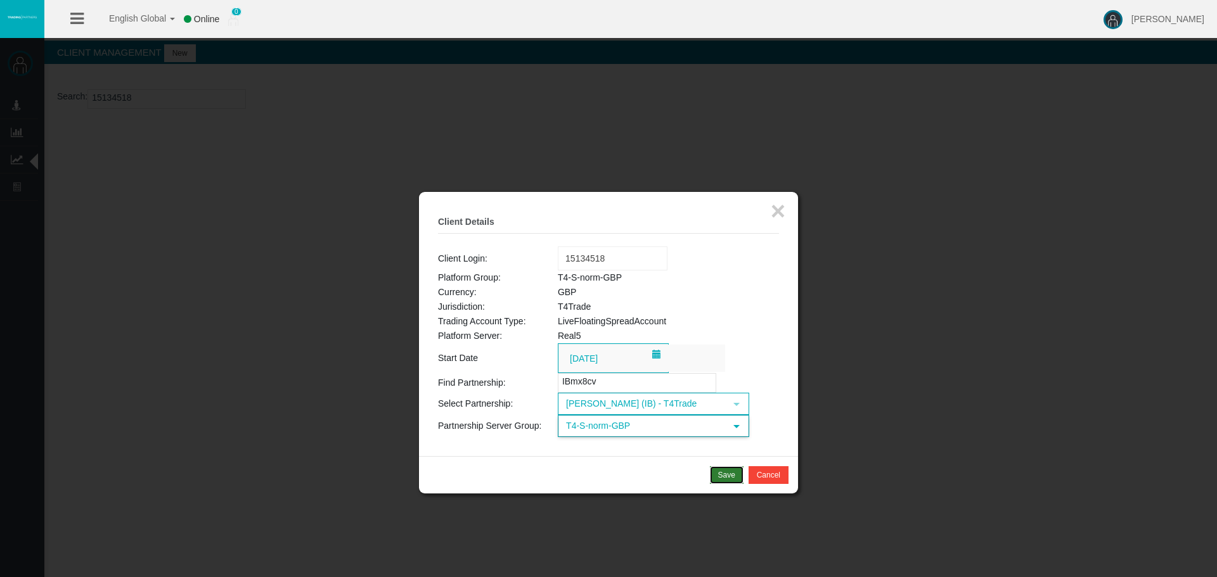
click at [718, 478] on div "Save" at bounding box center [726, 475] width 17 height 11
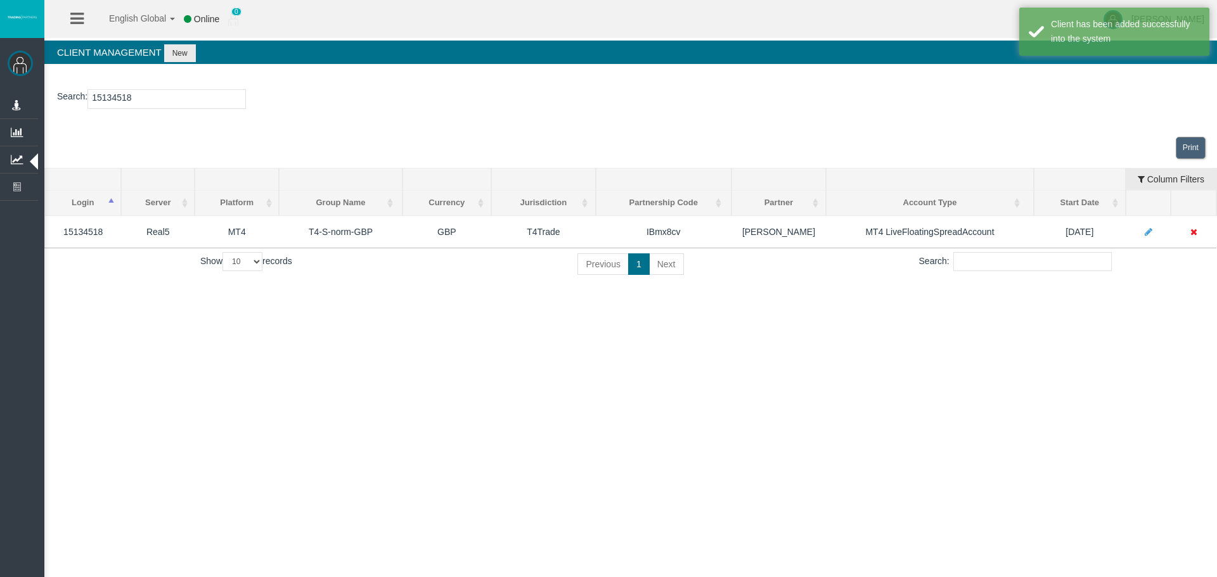
click at [110, 97] on input "15134518" at bounding box center [166, 99] width 158 height 20
paste input "6225"
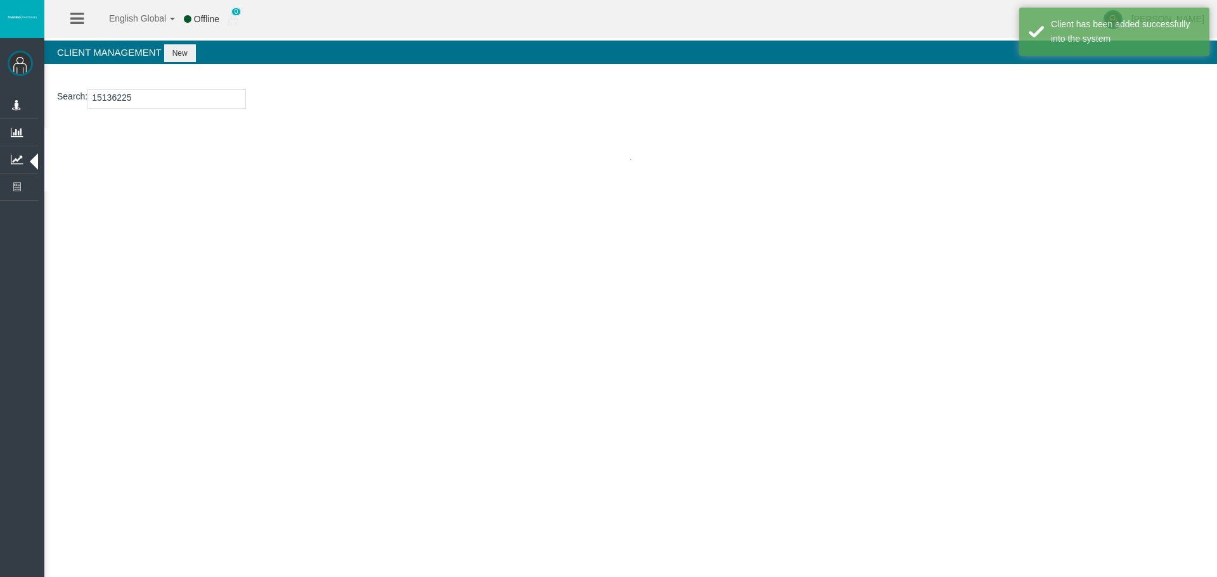
type input "15136225"
click at [179, 58] on button "New" at bounding box center [180, 53] width 32 height 18
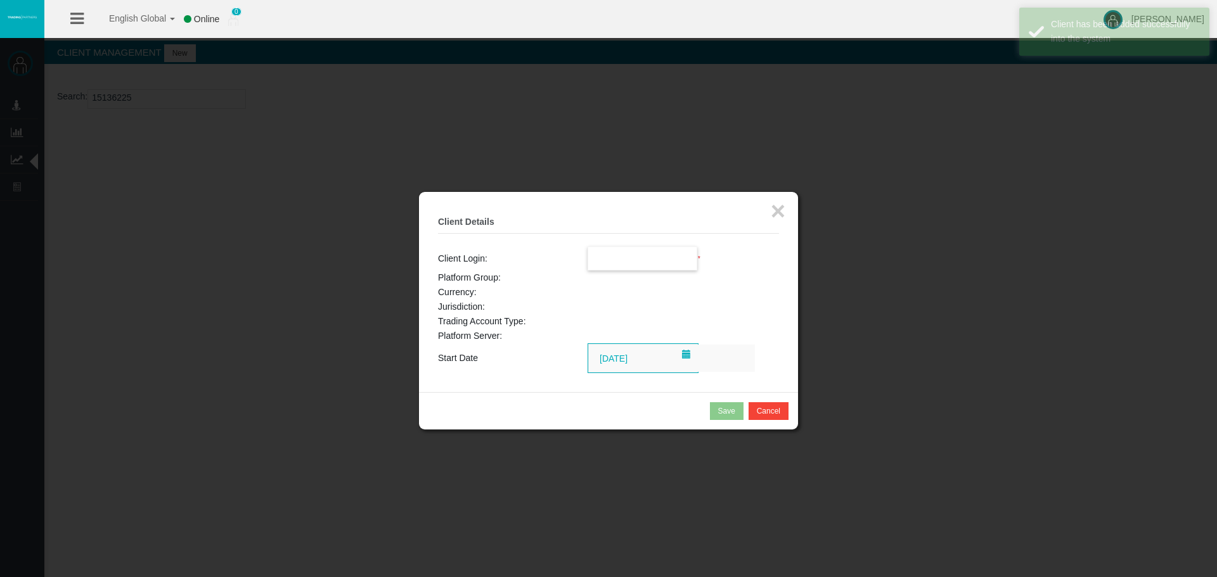
click at [637, 261] on input "text" at bounding box center [642, 258] width 109 height 23
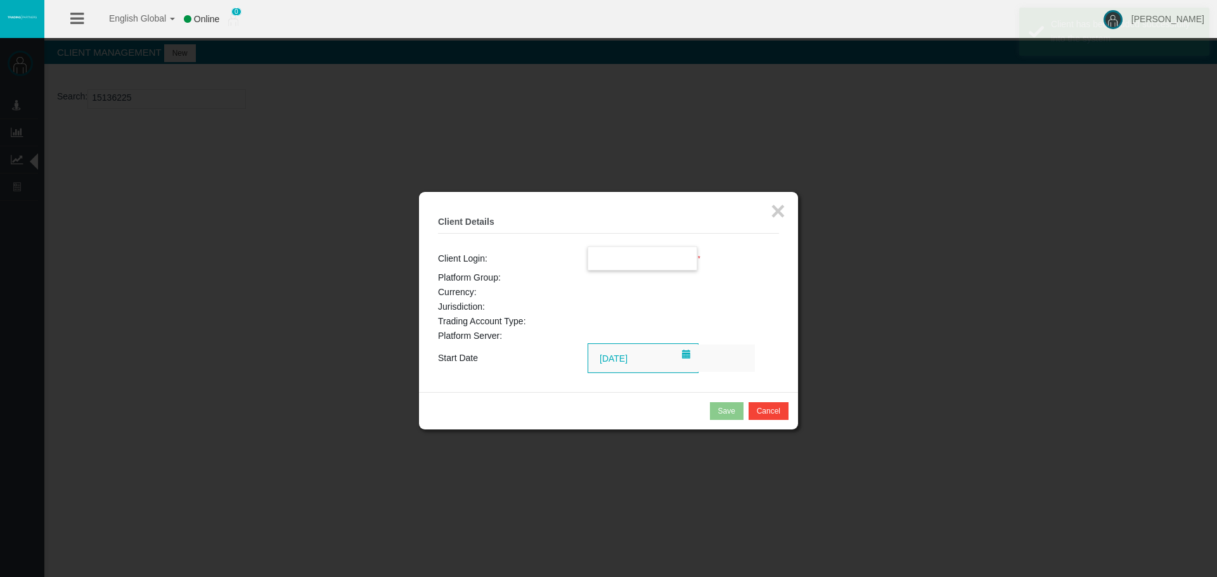
paste input "15136225"
click at [627, 278] on span "15136225" at bounding box center [614, 281] width 39 height 10
type input "15136225"
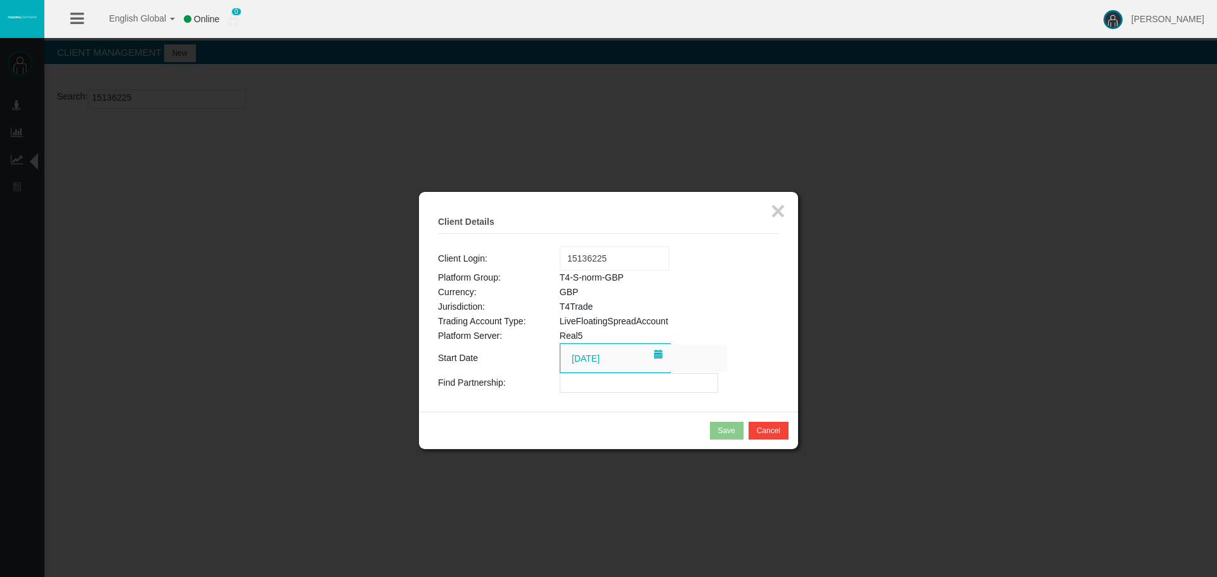
click at [574, 385] on input "text" at bounding box center [639, 383] width 158 height 20
paste input "IBmx8cv"
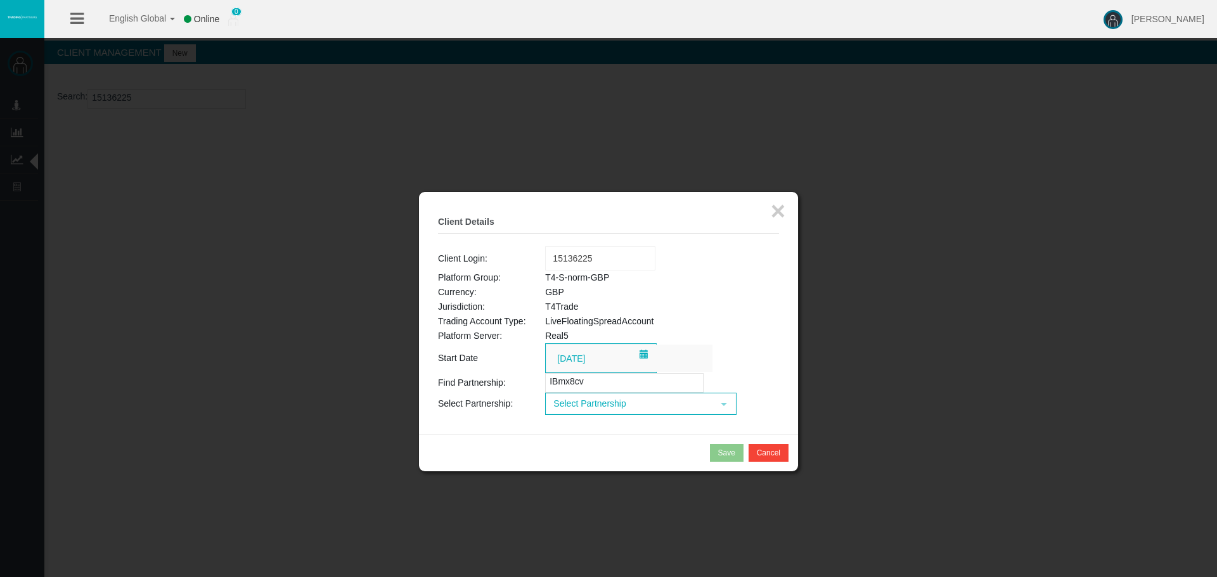
type input "IBmx8cv"
click at [577, 406] on span "Select Partnership" at bounding box center [629, 404] width 166 height 20
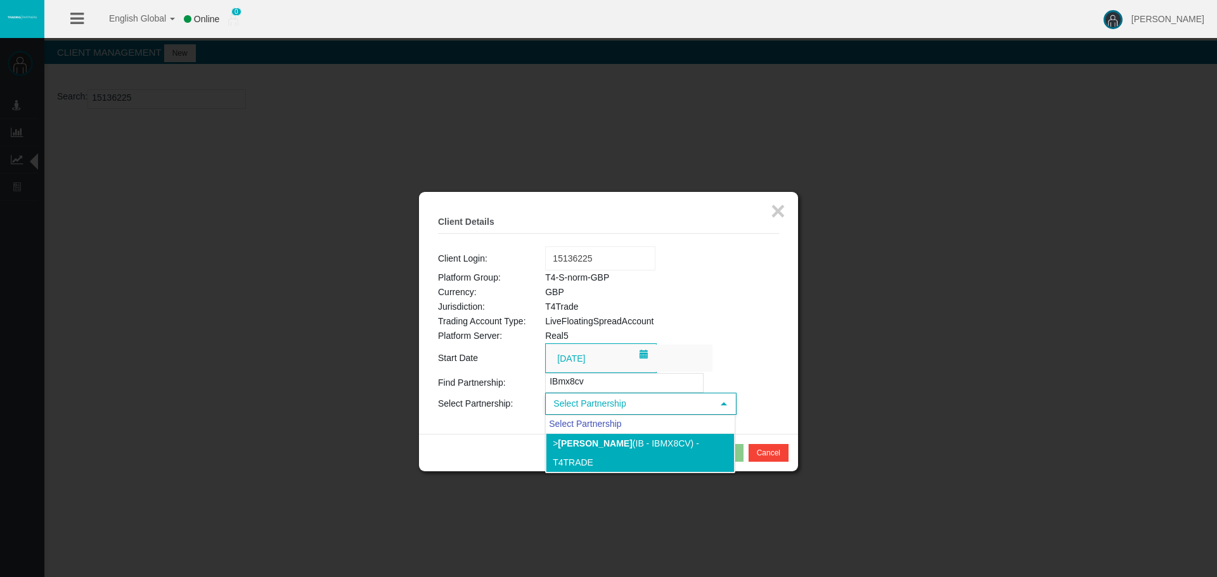
click at [584, 459] on li "> [PERSON_NAME] (IB - IBmx8cv) - T4Trade" at bounding box center [640, 452] width 189 height 39
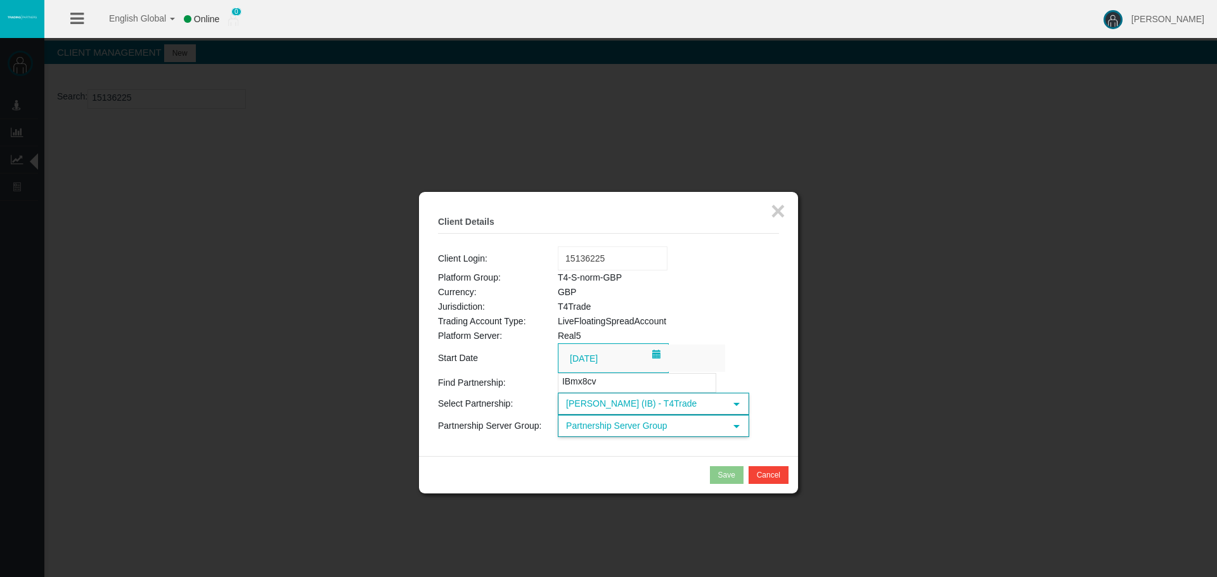
click at [592, 430] on span "Partnership Server Group" at bounding box center [642, 426] width 166 height 20
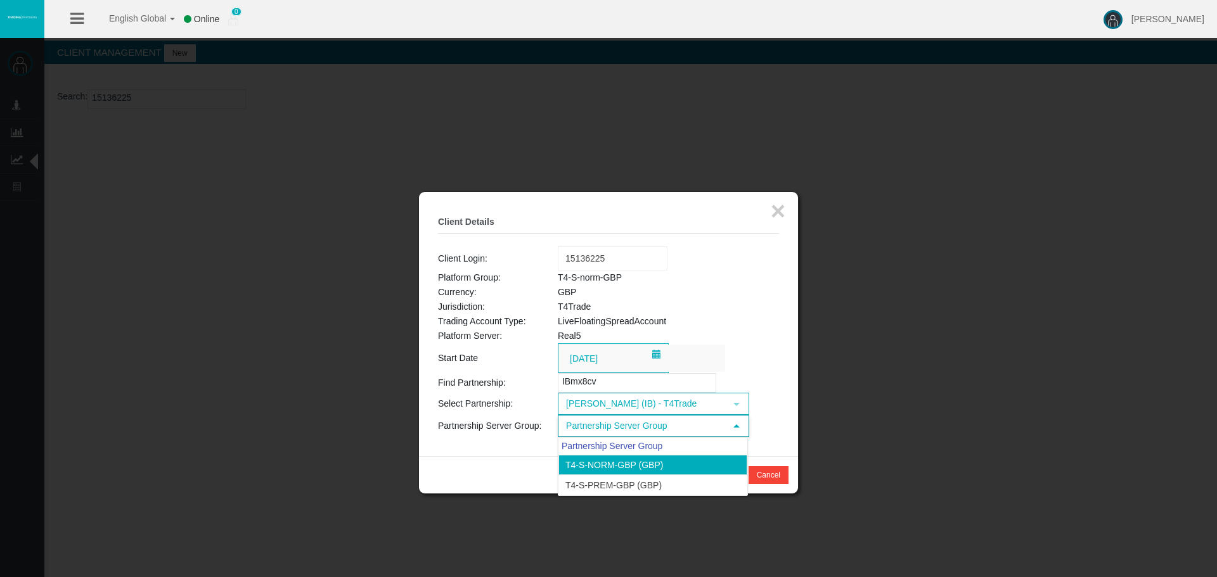
click at [599, 473] on li "T4-S-norm-GBP (GBP)" at bounding box center [652, 465] width 189 height 20
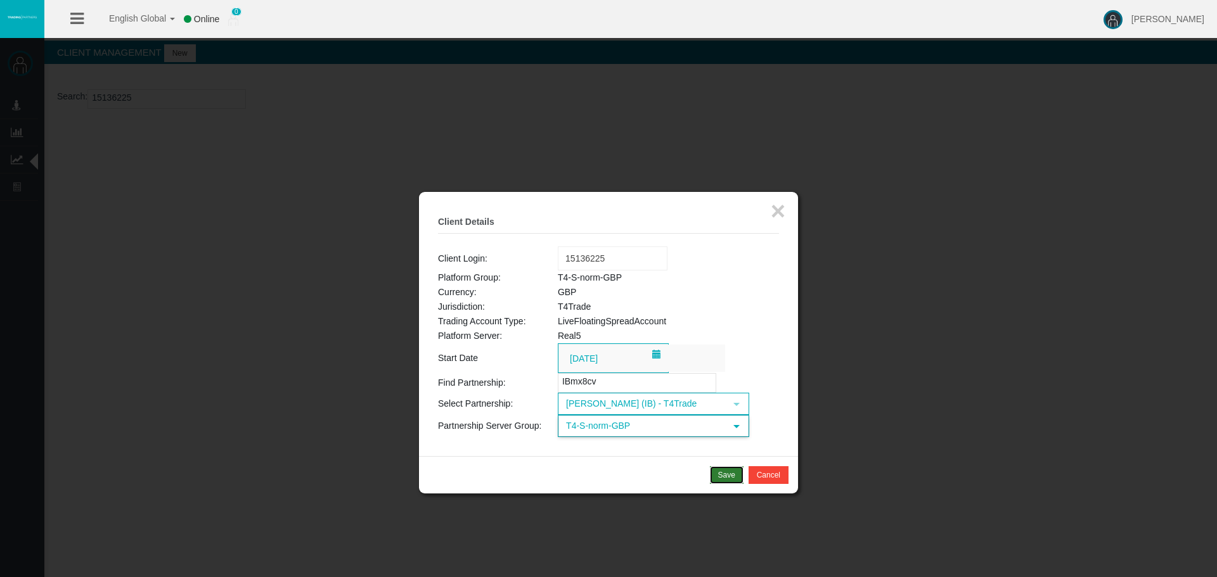
click at [717, 482] on button "Save" at bounding box center [727, 475] width 34 height 18
